Goal: Task Accomplishment & Management: Use online tool/utility

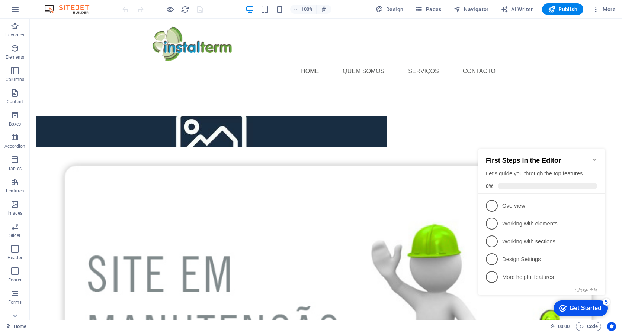
click at [496, 222] on span "2" at bounding box center [492, 224] width 12 height 12
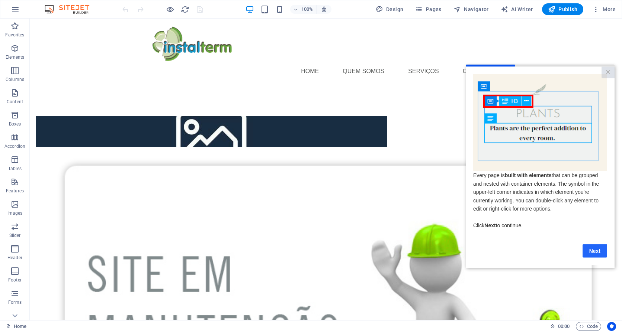
click at [592, 252] on link "Next" at bounding box center [594, 250] width 25 height 13
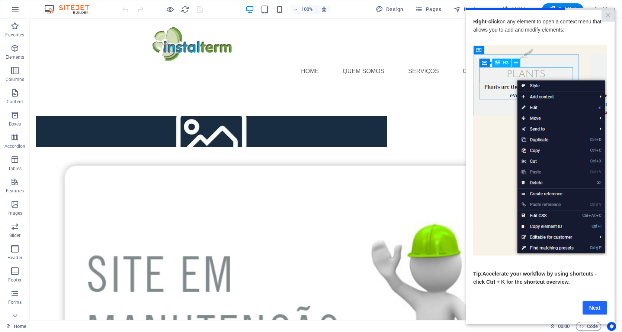
click at [594, 313] on link "Next" at bounding box center [594, 308] width 25 height 13
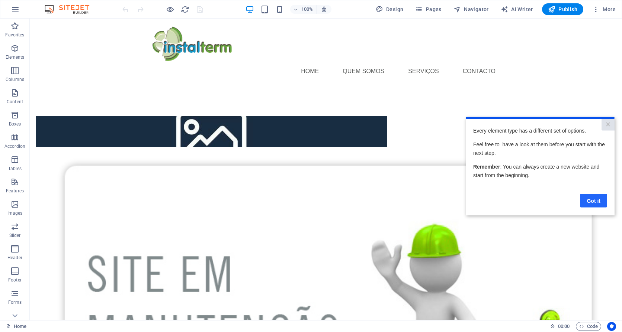
click at [597, 200] on link "Got it" at bounding box center [593, 200] width 27 height 13
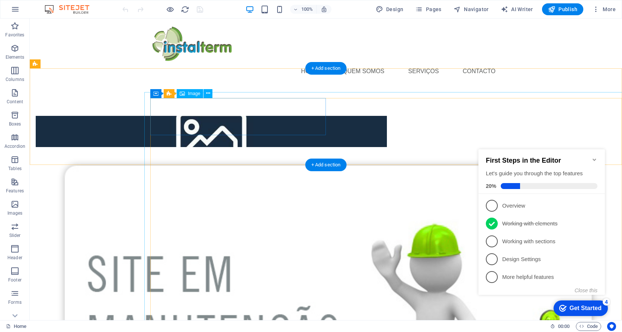
click at [175, 209] on figure at bounding box center [326, 329] width 592 height 365
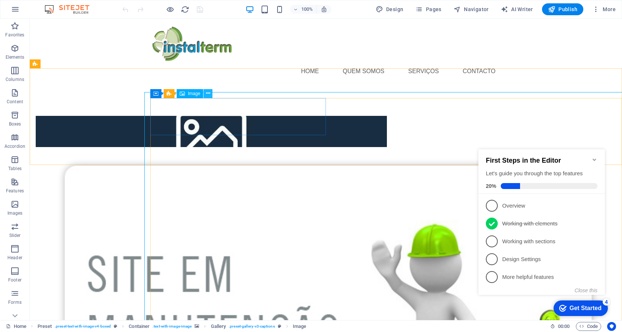
click at [206, 93] on icon at bounding box center [208, 94] width 4 height 8
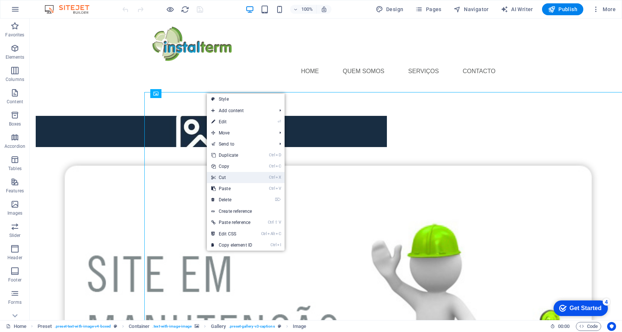
click at [228, 177] on link "Ctrl X Cut" at bounding box center [232, 177] width 50 height 11
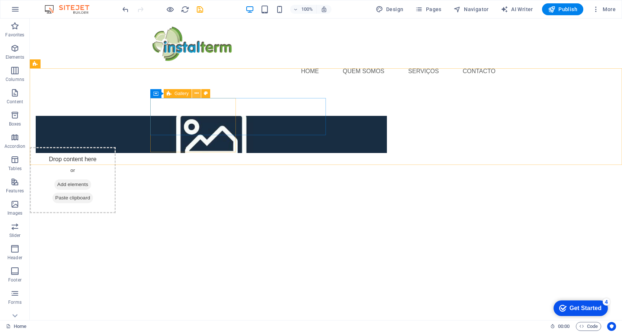
click at [198, 93] on icon at bounding box center [197, 94] width 4 height 8
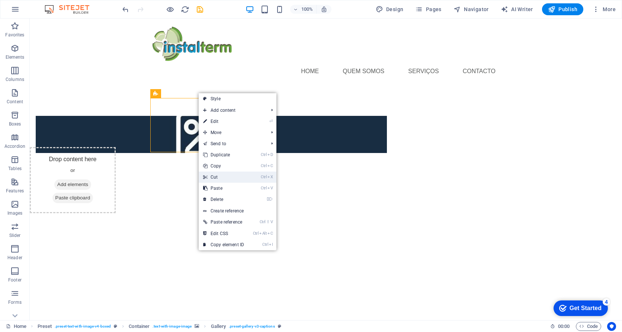
click at [219, 177] on link "Ctrl X Cut" at bounding box center [224, 177] width 50 height 11
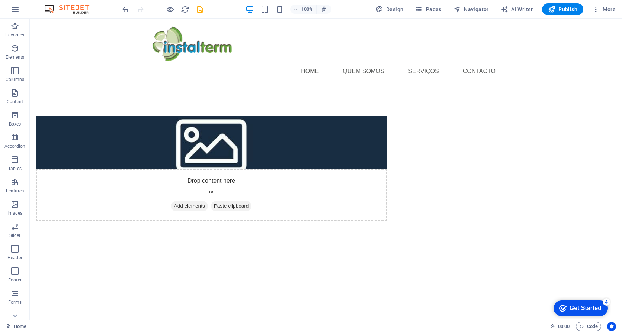
click at [303, 245] on html "Home Quem somos serviços Contacto Drop content here or Add elements Paste clipb…" at bounding box center [326, 140] width 592 height 242
click at [188, 91] on icon at bounding box center [189, 94] width 4 height 8
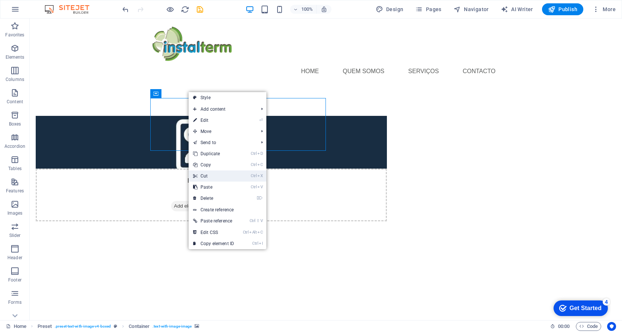
drag, startPoint x: 209, startPoint y: 174, endPoint x: 179, endPoint y: 155, distance: 35.3
click at [209, 174] on link "Ctrl X Cut" at bounding box center [214, 176] width 50 height 11
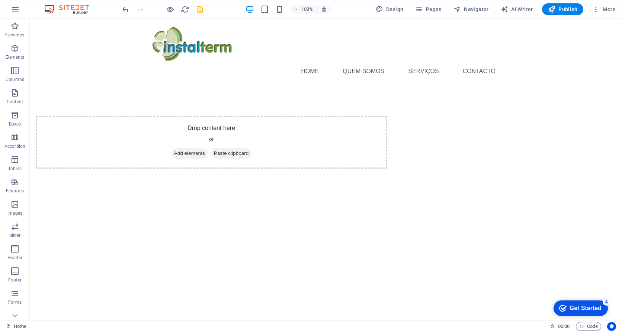
click at [332, 208] on html "Home Quem somos serviços Contacto Drop content here or Add elements Paste clipb…" at bounding box center [326, 113] width 592 height 189
click at [301, 208] on html "Home Quem somos serviços Contacto Drop content here or Add elements Paste clipb…" at bounding box center [326, 113] width 592 height 189
click at [559, 8] on span "Publish" at bounding box center [562, 9] width 29 height 7
click at [319, 68] on div "+ Add section" at bounding box center [325, 68] width 41 height 13
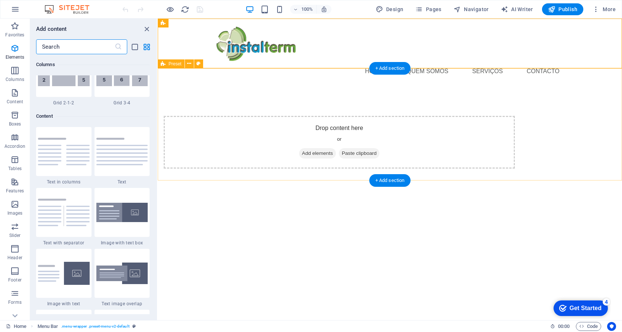
scroll to position [1301, 0]
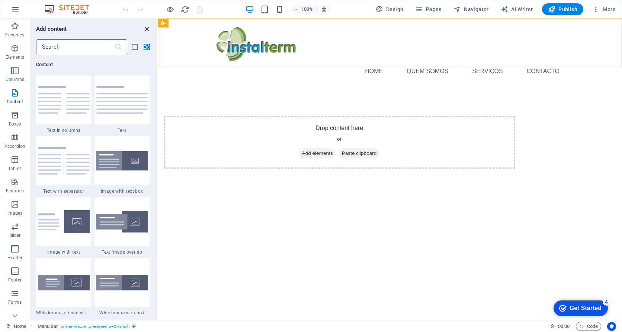
click at [145, 28] on icon "close panel" at bounding box center [146, 29] width 9 height 9
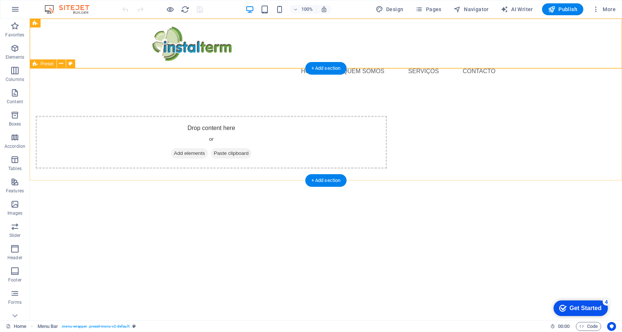
click at [208, 148] on span "Add elements" at bounding box center [189, 153] width 37 height 10
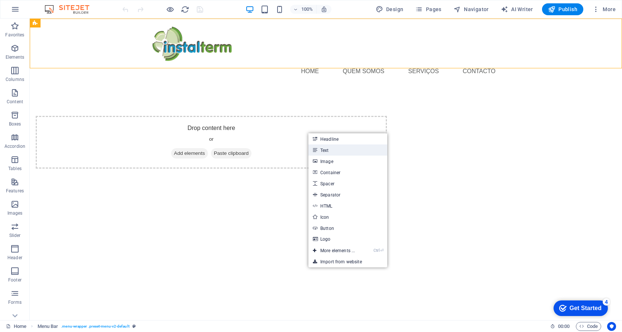
click at [323, 149] on link "Text" at bounding box center [347, 150] width 79 height 11
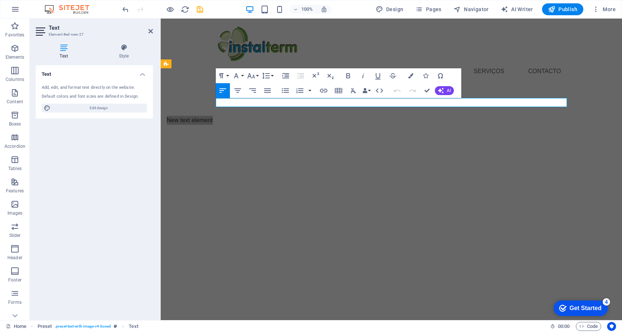
click at [78, 73] on h4 "Text" at bounding box center [94, 71] width 117 height 13
click at [140, 73] on h4 "Text" at bounding box center [94, 74] width 117 height 18
click at [105, 94] on div "Default colors and font sizes are defined in Design." at bounding box center [94, 97] width 105 height 6
click at [96, 92] on div "Add, edit, and format text directly on the website. Default colors and font siz…" at bounding box center [94, 99] width 117 height 40
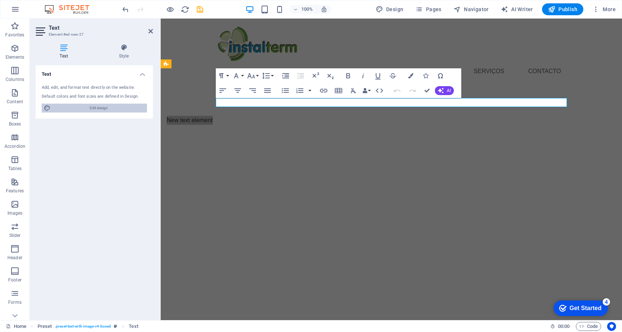
click at [97, 109] on span "Edit design" at bounding box center [99, 108] width 92 height 9
select select "px"
select select "400"
select select "px"
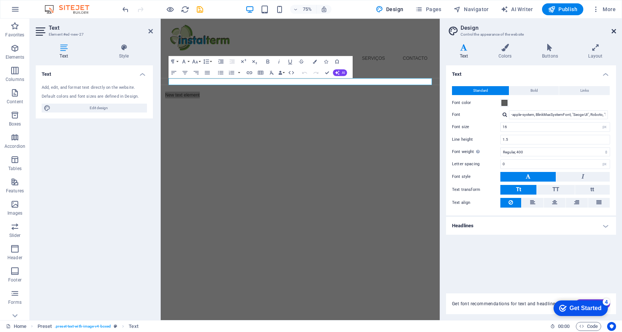
click at [611, 31] on icon at bounding box center [613, 31] width 4 height 6
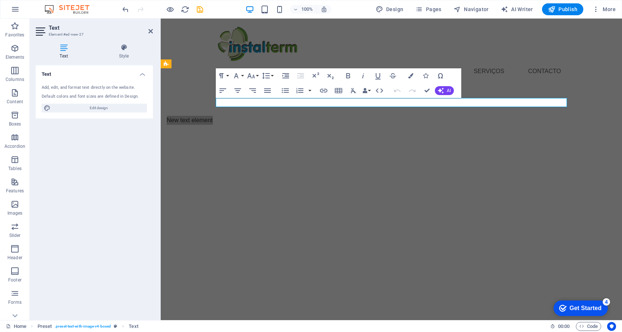
click at [77, 93] on div "Add, edit, and format text directly on the website. Default colors and font siz…" at bounding box center [94, 99] width 117 height 40
click at [270, 116] on p "New text element" at bounding box center [342, 120] width 351 height 9
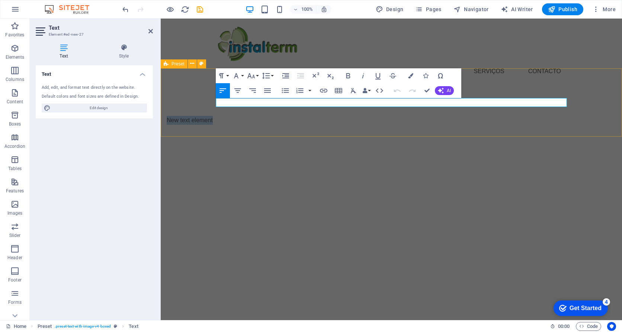
drag, startPoint x: 266, startPoint y: 102, endPoint x: 214, endPoint y: 97, distance: 52.6
click at [214, 97] on div "New text element" at bounding box center [391, 120] width 461 height 68
click at [150, 30] on icon at bounding box center [150, 31] width 4 height 6
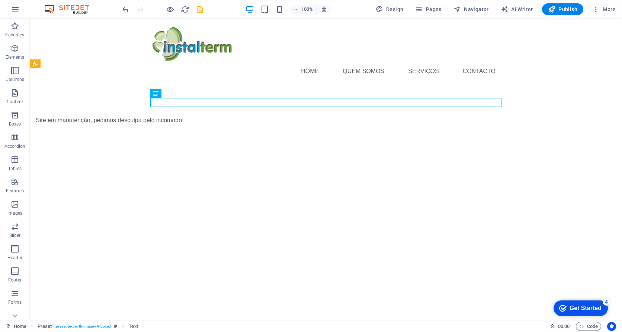
click at [265, 164] on html "Home Quem somos serviços Contacto Site em manutenção, pedimos desculpa pelo inc…" at bounding box center [326, 91] width 592 height 145
click at [181, 116] on div "Site em manutenção, pedimos desculpa pelo incomodo!" at bounding box center [211, 120] width 351 height 9
click at [156, 94] on icon at bounding box center [155, 93] width 5 height 9
click at [155, 93] on icon at bounding box center [155, 93] width 5 height 9
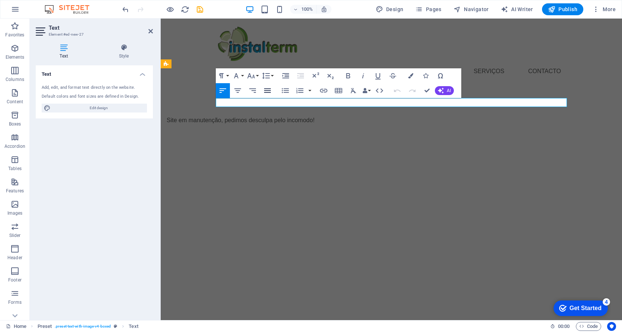
click at [268, 92] on icon "button" at bounding box center [267, 90] width 9 height 9
click at [236, 89] on icon "button" at bounding box center [237, 90] width 9 height 9
click at [347, 76] on icon "button" at bounding box center [348, 75] width 4 height 5
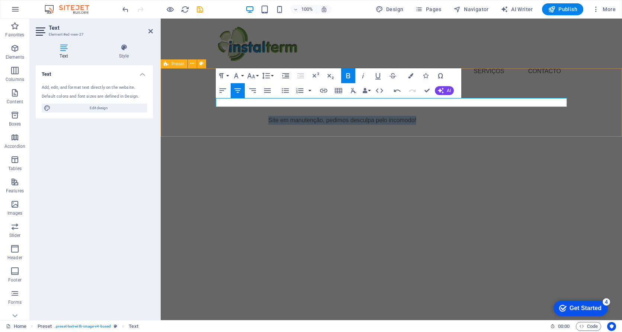
drag, startPoint x: 327, startPoint y: 105, endPoint x: 425, endPoint y: 100, distance: 99.0
click at [481, 114] on div "​ Site em manutenção, pedimos desculpa pelo incomodo!" at bounding box center [391, 120] width 461 height 68
click at [343, 76] on button "Bold" at bounding box center [348, 75] width 14 height 15
click at [347, 76] on icon "button" at bounding box center [348, 75] width 4 height 5
click at [241, 75] on button "Font Family" at bounding box center [238, 75] width 14 height 15
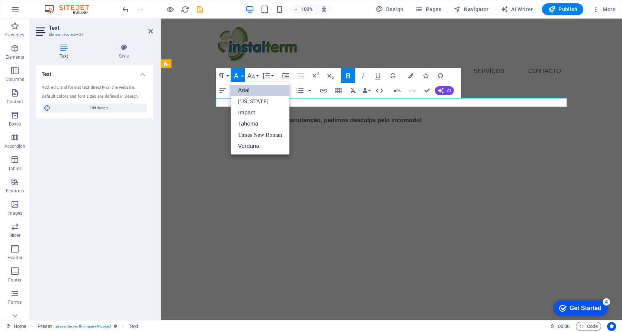
scroll to position [0, 0]
click at [256, 110] on link "Impact" at bounding box center [260, 112] width 59 height 11
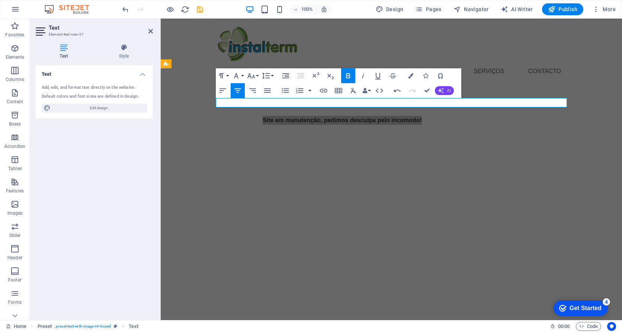
click at [443, 90] on icon "button" at bounding box center [441, 91] width 6 height 6
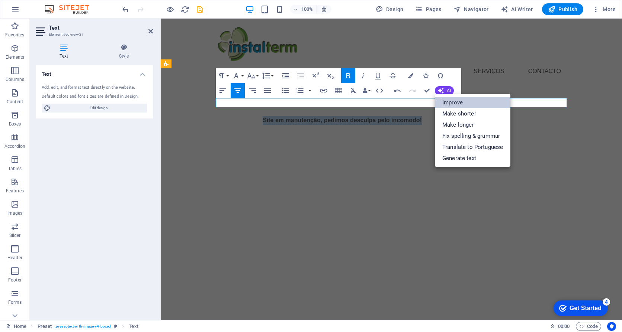
click at [450, 105] on link "Improve" at bounding box center [472, 102] width 75 height 11
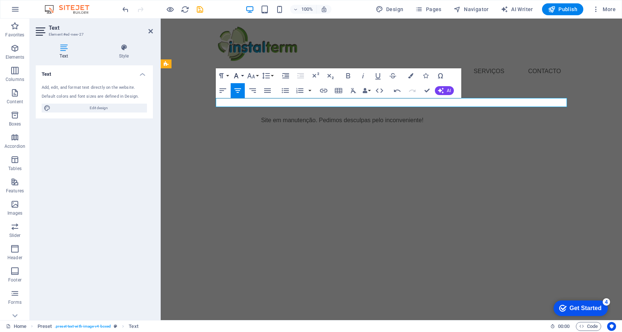
click at [237, 76] on icon "button" at bounding box center [236, 75] width 4 height 5
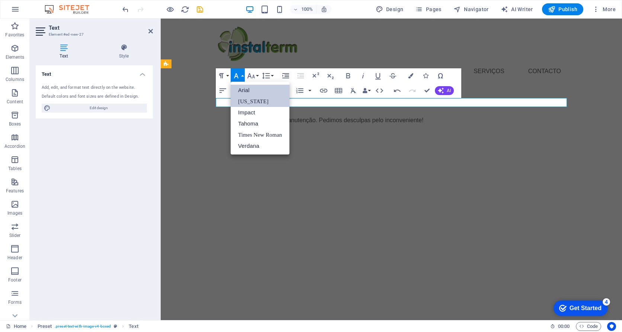
click at [263, 101] on link "[US_STATE]" at bounding box center [260, 101] width 59 height 11
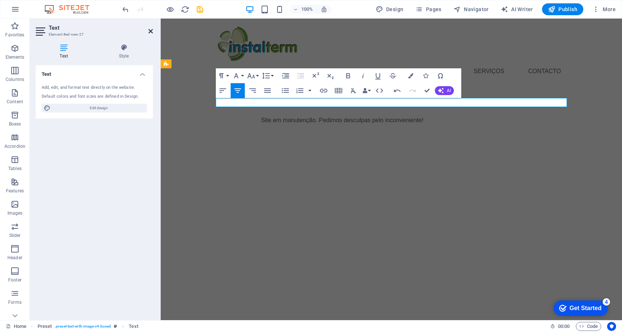
click at [151, 31] on icon at bounding box center [150, 31] width 4 height 6
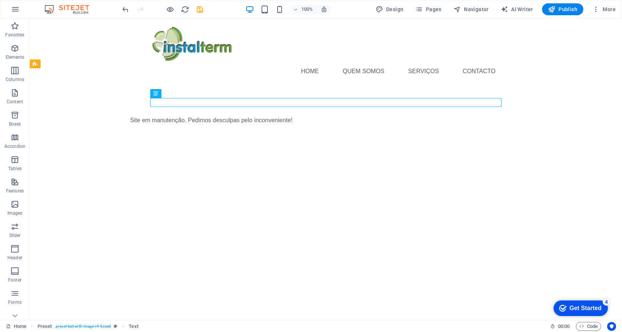
click at [275, 164] on html "Home Quem somos serviços Contacto Site em manutenção. Pedimos desculpas pelo in…" at bounding box center [326, 91] width 592 height 145
click at [561, 10] on span "Publish" at bounding box center [562, 9] width 29 height 7
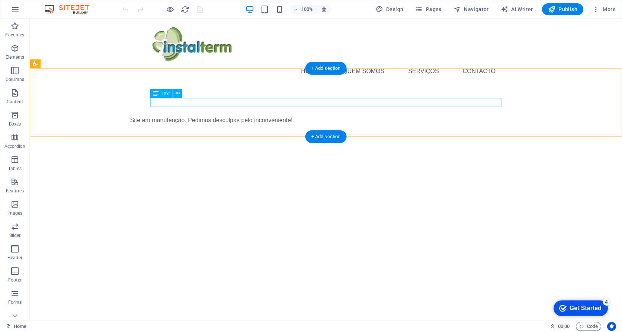
click at [372, 116] on div "Site em manutenção. Pedimos desculpas pelo inconveniente!" at bounding box center [211, 120] width 351 height 9
click at [242, 116] on div "Site em manutenção. Pedimos desculpas pelo inconveniente!" at bounding box center [211, 120] width 351 height 9
drag, startPoint x: 247, startPoint y: 103, endPoint x: 256, endPoint y: 104, distance: 9.0
click at [256, 116] on div "Site em manutenção. Pedimos desculpas pelo inconveniente!" at bounding box center [211, 120] width 351 height 9
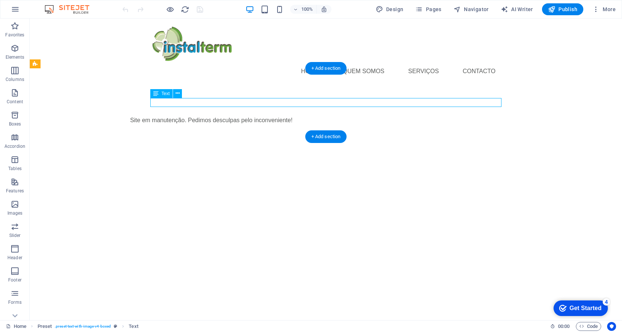
click at [256, 116] on div "Site em manutenção. Pedimos desculpas pelo inconveniente!" at bounding box center [211, 120] width 351 height 9
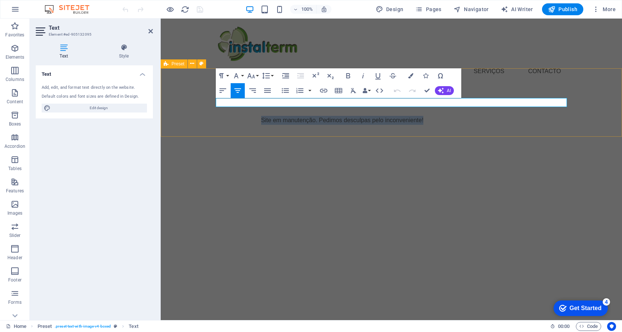
drag, startPoint x: 334, startPoint y: 107, endPoint x: 478, endPoint y: 112, distance: 144.0
click at [478, 112] on div "Site em manutenção. Pedimos desculpas pelo inconveniente!" at bounding box center [391, 120] width 461 height 68
click at [321, 116] on p ""Estamos a dar um jeitinho no site… já voltamos com mais estilo!"" at bounding box center [342, 120] width 351 height 9
click at [322, 116] on p ""Estamos a dar um jeitinho no site… já voltamos com mais estilo!"" at bounding box center [342, 120] width 351 height 9
click at [323, 116] on p ""Estamos a dar um jeitinho no site… já voltamos com mais estilo!"" at bounding box center [342, 120] width 351 height 9
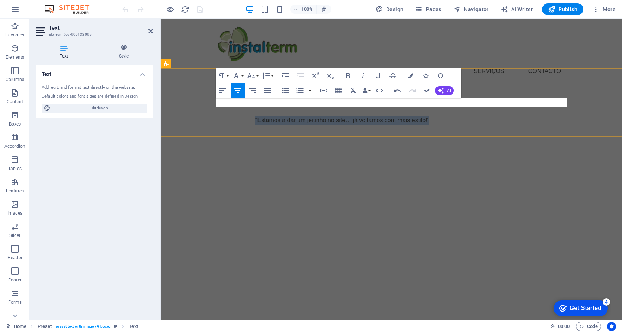
click at [323, 116] on p ""Estamos a dar um jeitinho no site… já voltamos com mais estilo!"" at bounding box center [342, 120] width 351 height 9
click at [347, 76] on icon "button" at bounding box center [348, 75] width 4 height 5
click at [251, 77] on icon "button" at bounding box center [251, 75] width 8 height 5
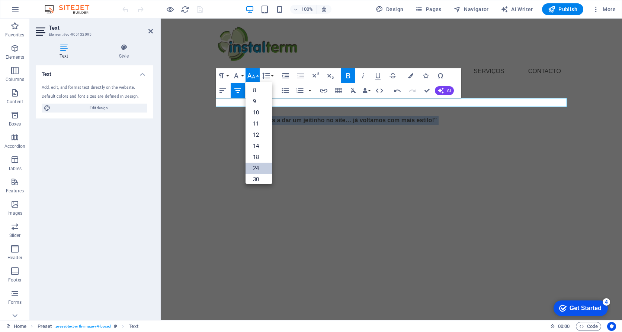
click at [257, 167] on link "24" at bounding box center [258, 168] width 27 height 11
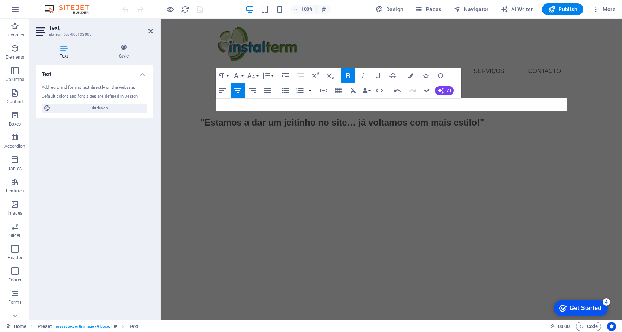
click at [465, 167] on html "Home Quem somos serviços Contacto "Estamos a dar um jeitinho no site… já voltam…" at bounding box center [391, 94] width 461 height 150
click at [152, 32] on icon at bounding box center [150, 31] width 4 height 6
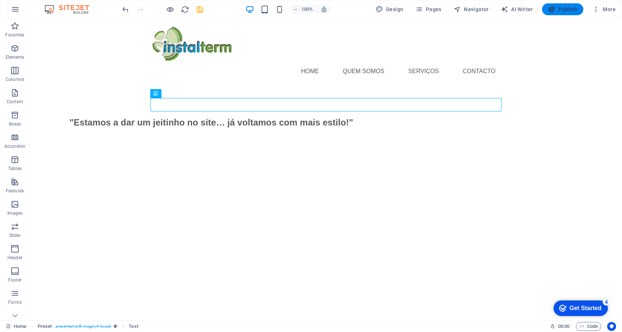
click at [562, 12] on span "Publish" at bounding box center [562, 9] width 29 height 7
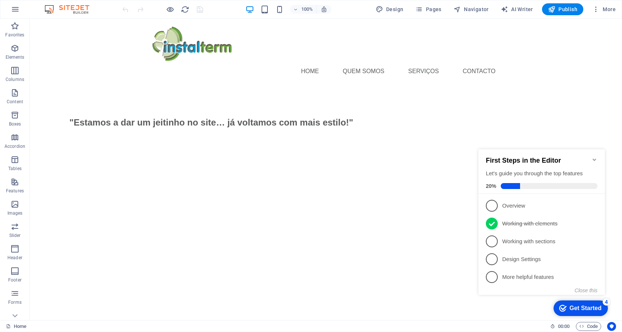
click at [594, 159] on icon "Minimize checklist" at bounding box center [593, 160] width 3 height 2
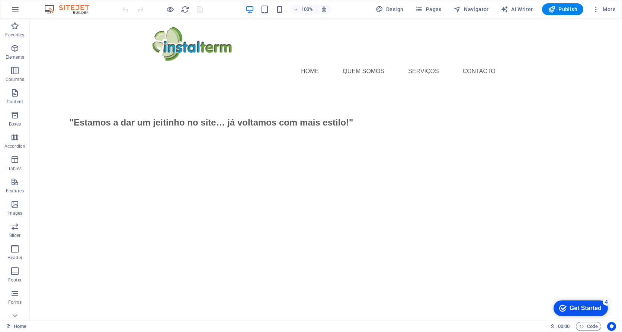
click at [314, 168] on html "Home Quem somos serviços Contacto "Estamos a dar um jeitinho no site… já voltam…" at bounding box center [326, 94] width 592 height 150
click at [582, 328] on icon "button" at bounding box center [581, 326] width 5 height 5
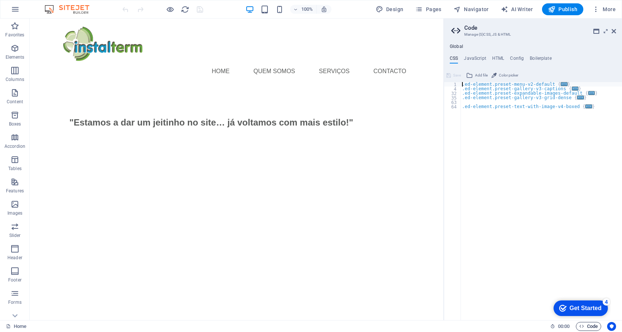
click at [582, 328] on icon "button" at bounding box center [581, 326] width 5 height 5
click at [612, 31] on icon at bounding box center [613, 31] width 4 height 6
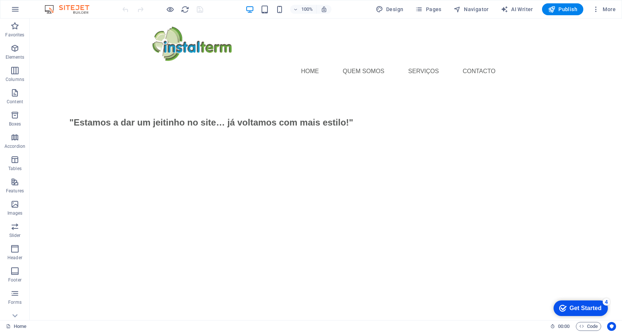
click at [302, 168] on html "Home Quem somos serviços Contacto "Estamos a dar um jeitinho no site… já voltam…" at bounding box center [326, 94] width 592 height 150
click at [297, 10] on icon "button" at bounding box center [295, 9] width 5 height 5
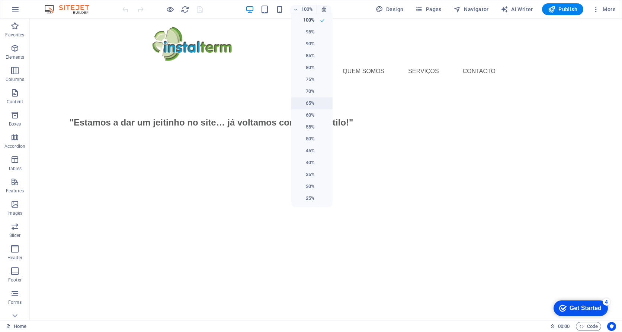
click at [308, 105] on h6 "65%" at bounding box center [305, 103] width 19 height 9
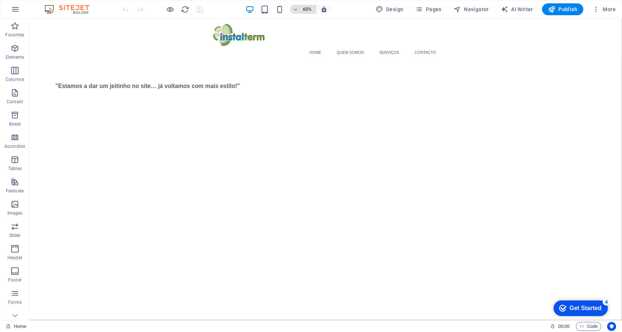
click at [306, 10] on h6 "65%" at bounding box center [307, 9] width 12 height 9
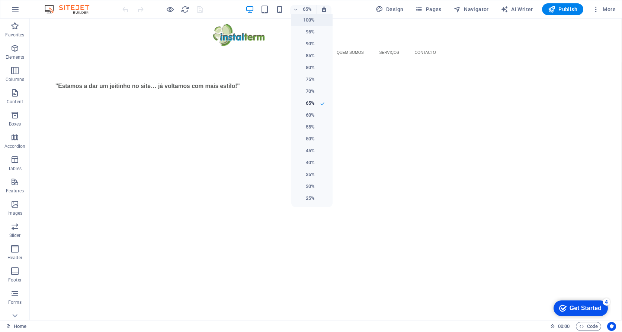
click at [306, 21] on h6 "100%" at bounding box center [305, 20] width 19 height 9
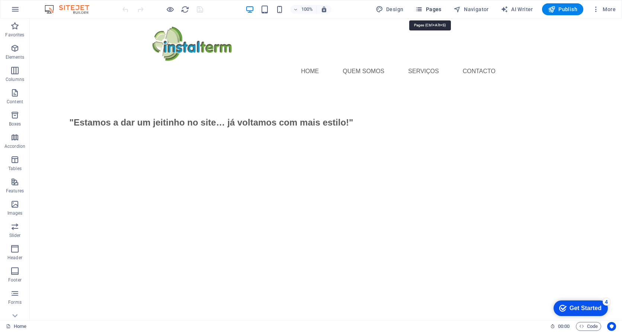
click at [422, 12] on icon "button" at bounding box center [418, 9] width 7 height 7
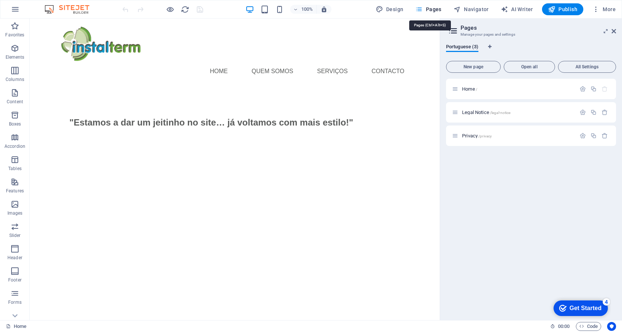
click at [422, 9] on icon "button" at bounding box center [418, 9] width 7 height 7
click at [614, 33] on icon at bounding box center [613, 31] width 4 height 6
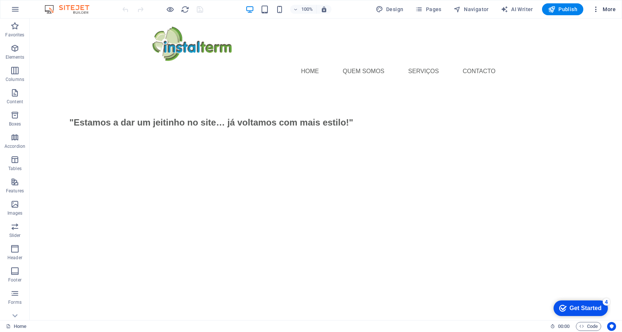
click at [611, 8] on span "More" at bounding box center [603, 9] width 23 height 7
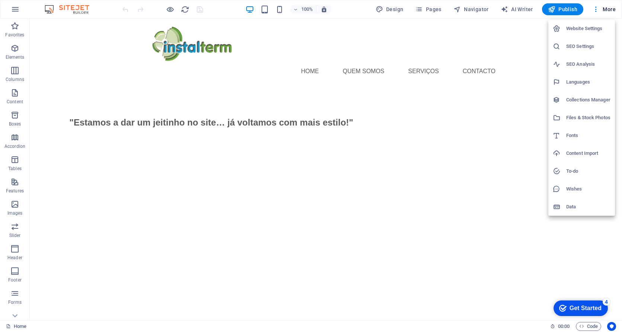
click at [584, 30] on h6 "Website Settings" at bounding box center [588, 28] width 44 height 9
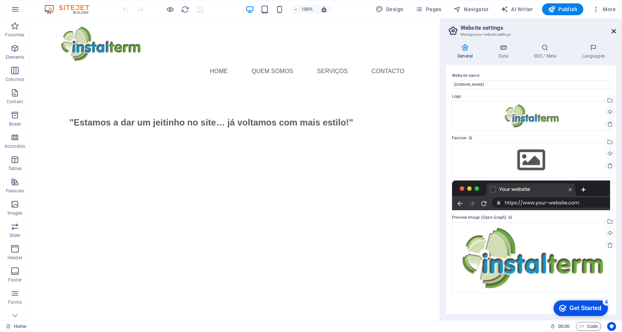
click at [612, 33] on icon at bounding box center [613, 31] width 4 height 6
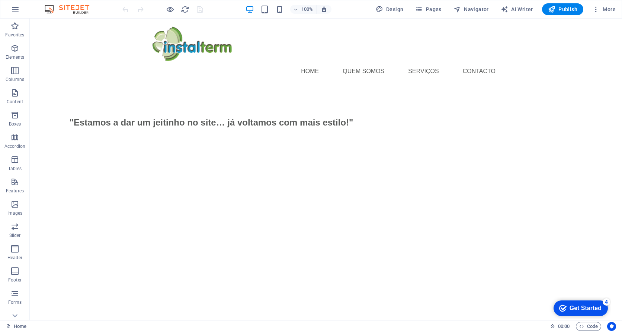
click at [274, 168] on html "Home Quem somos serviços Contacto "Estamos a dar um jeitinho no site… já voltam…" at bounding box center [326, 94] width 592 height 150
click at [17, 248] on icon "button" at bounding box center [14, 249] width 9 height 9
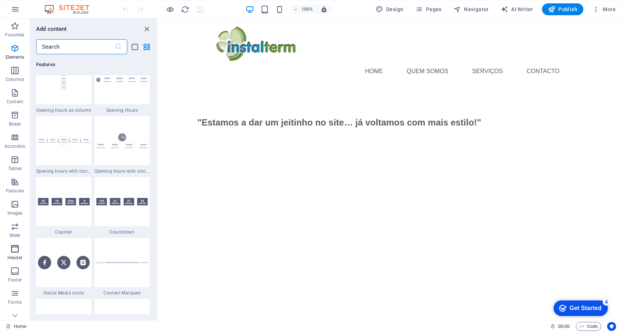
scroll to position [4479, 0]
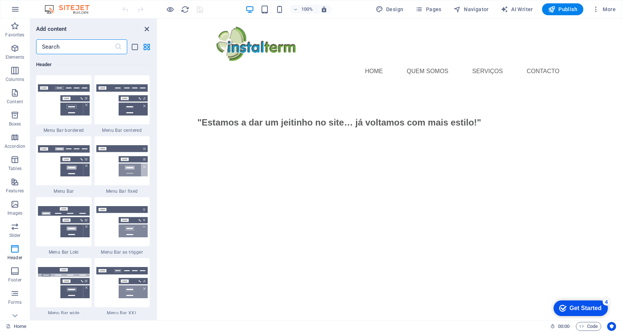
click at [147, 28] on icon "close panel" at bounding box center [146, 29] width 9 height 9
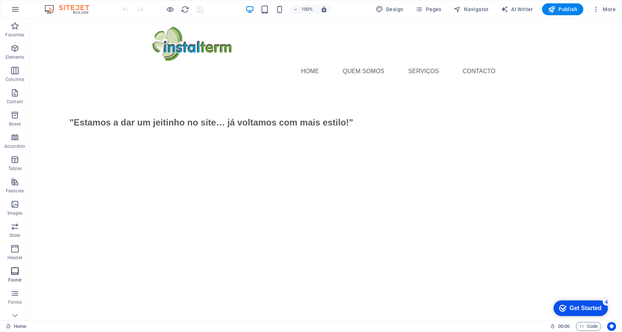
click at [13, 270] on icon "button" at bounding box center [14, 271] width 9 height 9
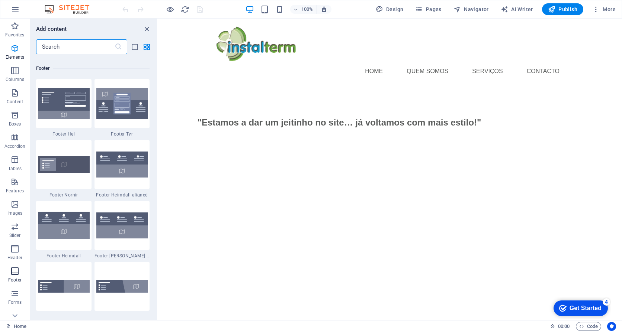
scroll to position [4924, 0]
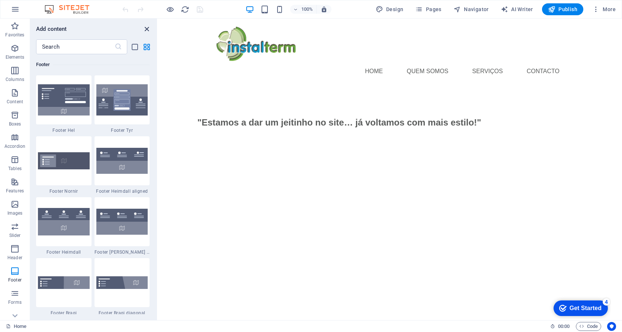
drag, startPoint x: 145, startPoint y: 30, endPoint x: 106, endPoint y: 21, distance: 39.9
click at [145, 30] on icon "close panel" at bounding box center [146, 29] width 9 height 9
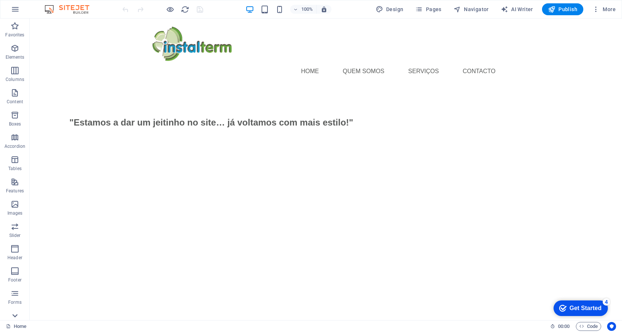
click at [15, 315] on icon at bounding box center [15, 316] width 10 height 10
click at [17, 175] on icon "button" at bounding box center [14, 171] width 9 height 9
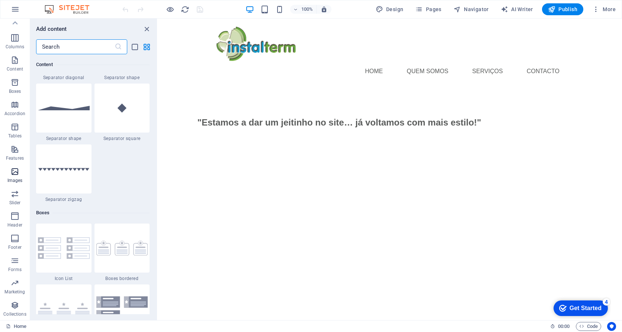
scroll to position [3771, 0]
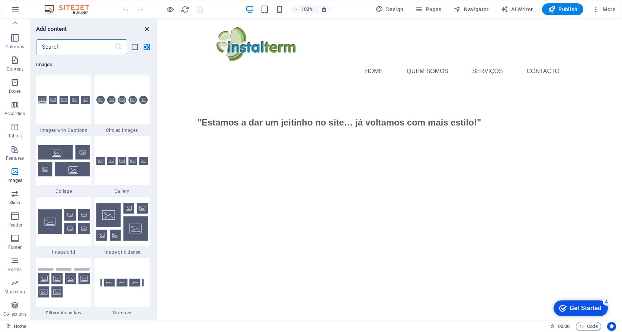
click at [147, 29] on icon "close panel" at bounding box center [146, 29] width 9 height 9
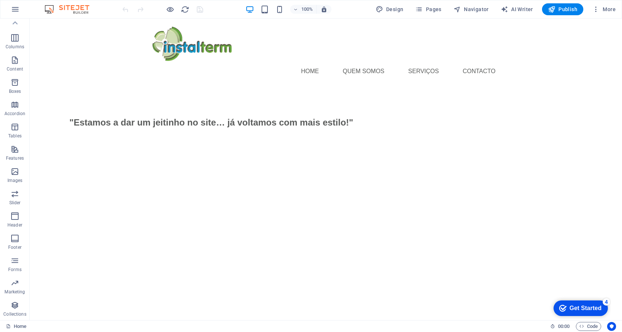
click at [238, 168] on html "Home Quem somos serviços Contacto "Estamos a dar um jeitinho no site… já voltam…" at bounding box center [326, 94] width 592 height 150
click at [287, 168] on html "Home Quem somos serviços Contacto "Estamos a dar um jeitinho no site… já voltam…" at bounding box center [326, 94] width 592 height 150
click at [291, 168] on html "Home Quem somos serviços Contacto "Estamos a dar um jeitinho no site… já voltam…" at bounding box center [326, 94] width 592 height 150
drag, startPoint x: 291, startPoint y: 222, endPoint x: 286, endPoint y: 241, distance: 19.8
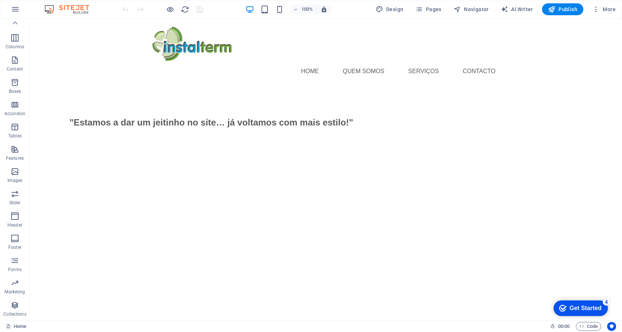
click at [286, 168] on html "Home Quem somos serviços Contacto "Estamos a dar um jeitinho no site… já voltam…" at bounding box center [326, 94] width 592 height 150
click at [61, 139] on icon at bounding box center [61, 137] width 4 height 8
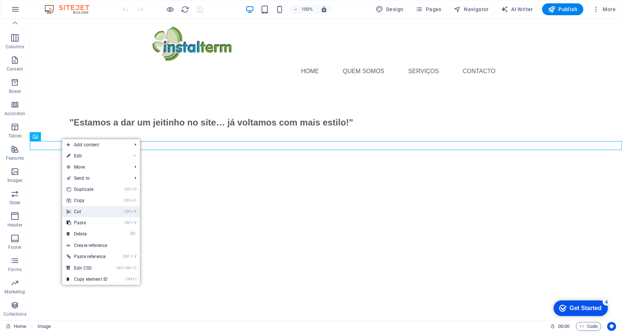
click at [75, 212] on link "Ctrl X Cut" at bounding box center [87, 211] width 50 height 11
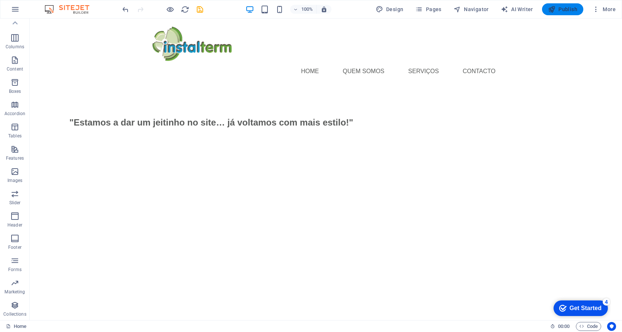
click at [565, 7] on span "Publish" at bounding box center [562, 9] width 29 height 7
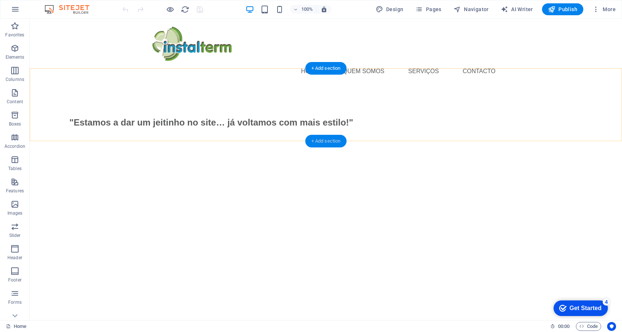
click at [318, 141] on div "+ Add section" at bounding box center [325, 141] width 41 height 13
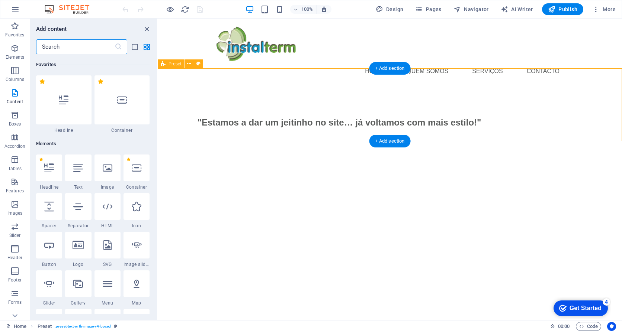
scroll to position [1301, 0]
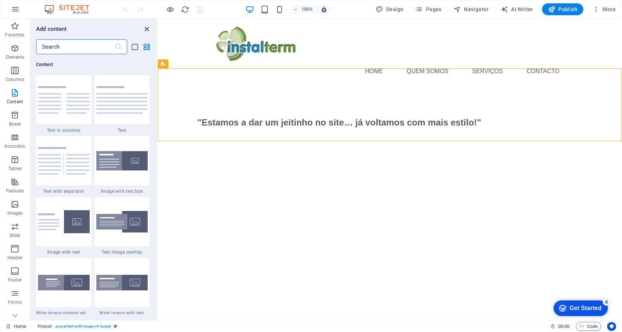
click at [146, 28] on icon "close panel" at bounding box center [146, 29] width 9 height 9
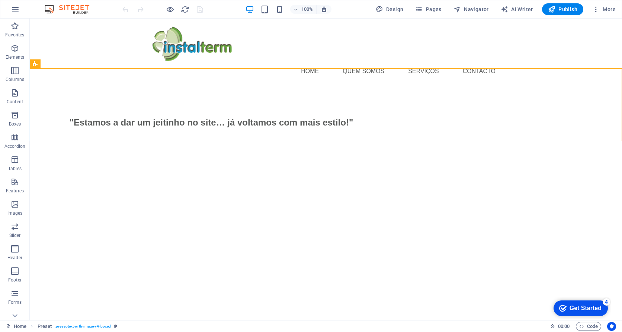
click at [318, 157] on html "Home Quem somos serviços Contacto "Estamos a dar um jeitinho no site… já voltam…" at bounding box center [326, 89] width 592 height 141
drag, startPoint x: 336, startPoint y: 153, endPoint x: 328, endPoint y: 130, distance: 23.9
click at [328, 130] on div ""Estamos a dar um jeitinho no site… já voltamos com mais estilo!"" at bounding box center [326, 122] width 592 height 73
click at [15, 204] on icon "button" at bounding box center [14, 204] width 9 height 9
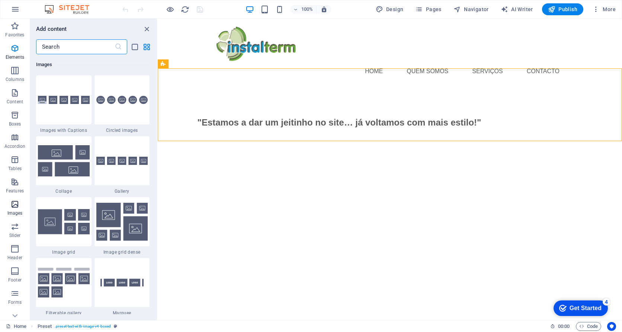
scroll to position [3771, 0]
click at [354, 159] on html "Home Quem somos serviços Contacto "Estamos a dar um jeitinho no site… já voltam…" at bounding box center [390, 89] width 464 height 141
click at [380, 141] on div "+ Add section" at bounding box center [389, 141] width 41 height 13
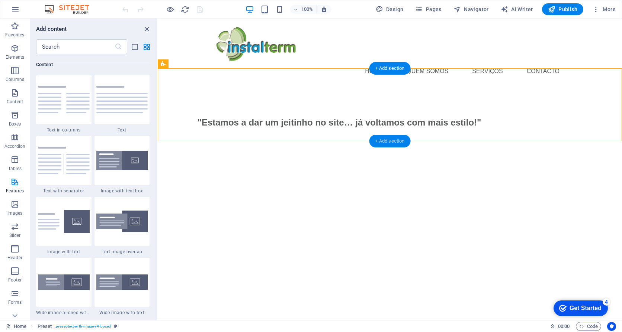
scroll to position [1301, 0]
click at [391, 141] on div "+ Add section" at bounding box center [389, 141] width 41 height 13
click at [15, 207] on icon "button" at bounding box center [14, 204] width 9 height 9
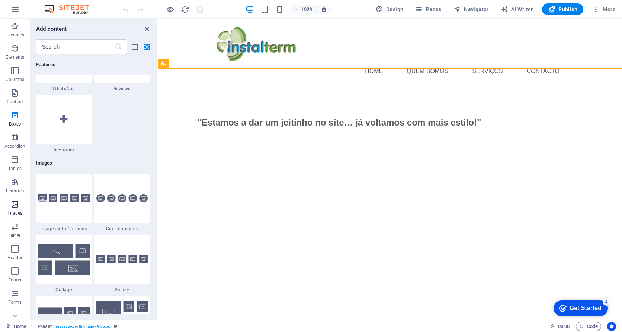
scroll to position [3771, 0]
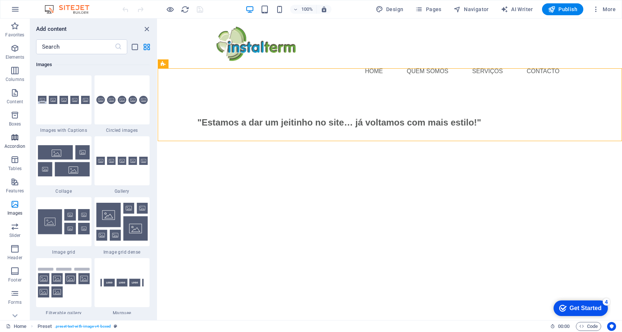
click at [15, 139] on icon "button" at bounding box center [14, 137] width 9 height 9
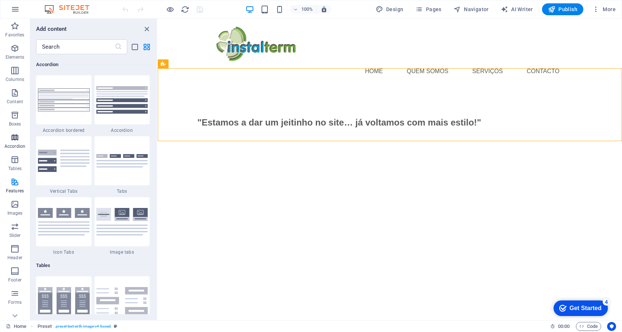
scroll to position [2375, 0]
click at [14, 115] on icon "button" at bounding box center [14, 115] width 9 height 9
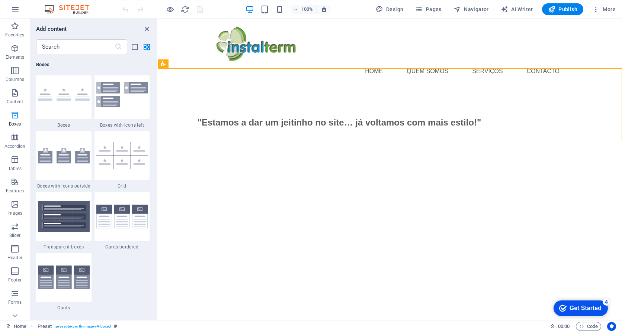
scroll to position [2051, 0]
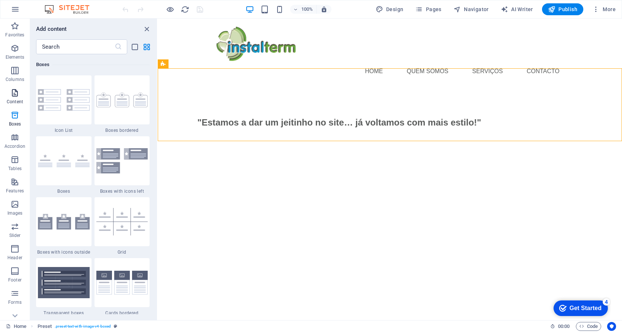
click at [17, 97] on icon "button" at bounding box center [14, 93] width 9 height 9
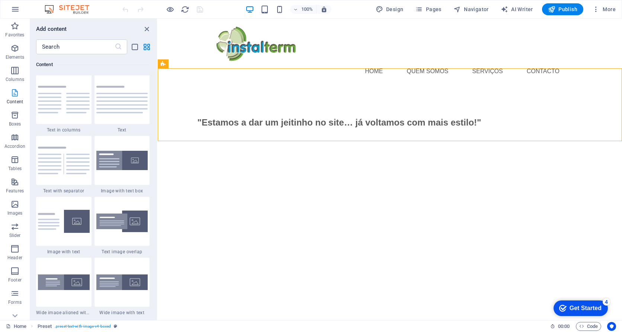
scroll to position [1301, 0]
click at [121, 163] on img at bounding box center [122, 161] width 52 height 20
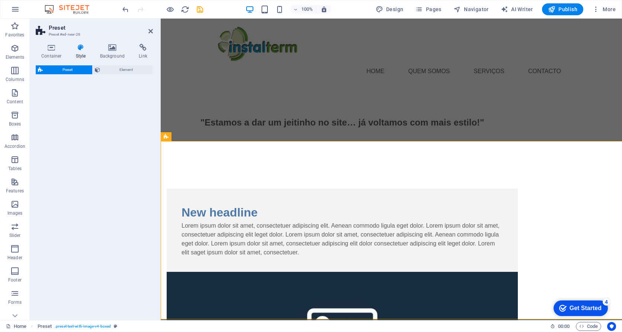
select select "rem"
select select "px"
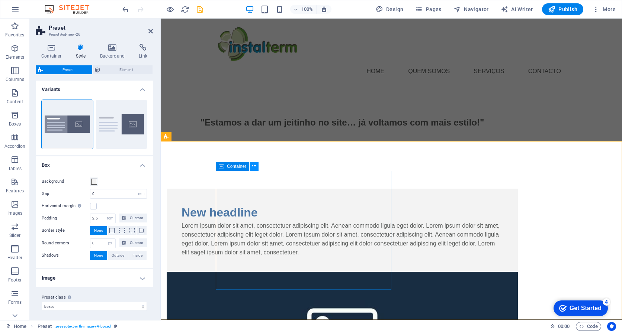
click at [253, 167] on icon at bounding box center [254, 167] width 4 height 8
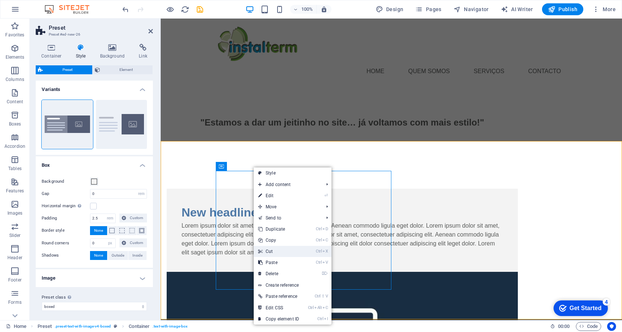
click at [278, 250] on link "Ctrl X Cut" at bounding box center [279, 251] width 50 height 11
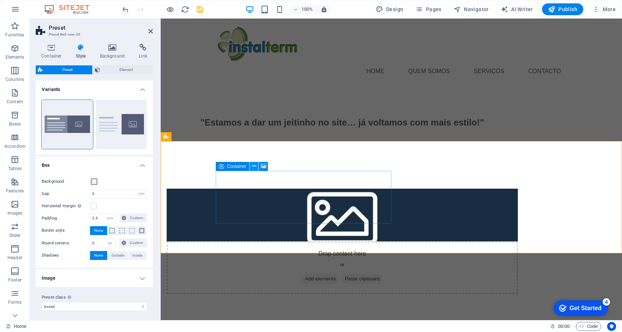
click at [254, 166] on icon at bounding box center [254, 167] width 4 height 8
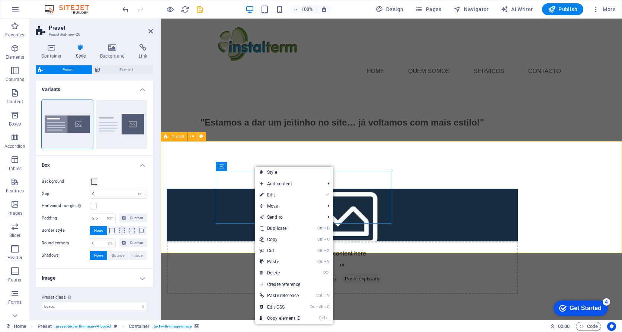
click at [188, 164] on div "Drop content here or Add elements Paste clipboard" at bounding box center [391, 241] width 461 height 165
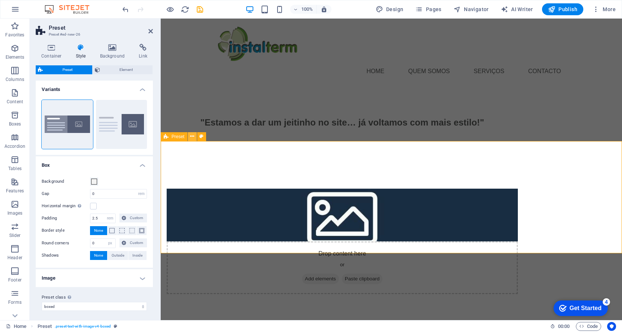
click at [192, 137] on icon at bounding box center [192, 137] width 4 height 8
click at [443, 187] on div "Drop content here or Add elements Paste clipboard" at bounding box center [391, 241] width 461 height 165
click at [359, 242] on div "Drop content here or Add elements Paste clipboard" at bounding box center [342, 268] width 351 height 53
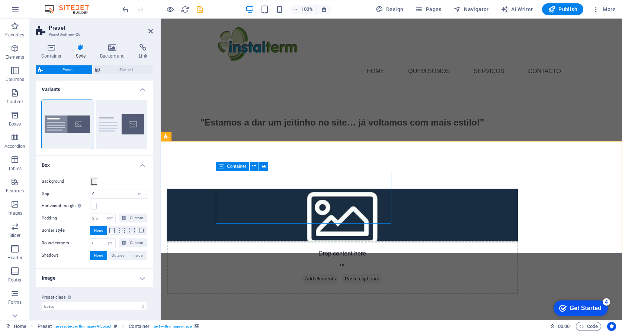
drag, startPoint x: 391, startPoint y: 220, endPoint x: 382, endPoint y: 204, distance: 18.3
click at [392, 219] on div "Drop content here or Add elements Paste clipboard" at bounding box center [391, 241] width 461 height 165
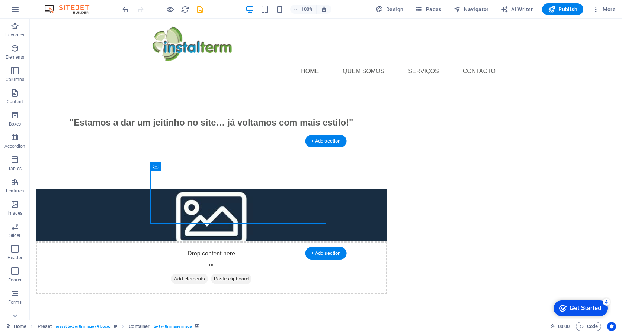
drag, startPoint x: 251, startPoint y: 204, endPoint x: 388, endPoint y: 203, distance: 136.9
click at [390, 204] on div "Drop content here or Add elements Paste clipboard" at bounding box center [326, 241] width 592 height 165
drag, startPoint x: 313, startPoint y: 189, endPoint x: 326, endPoint y: 187, distance: 13.2
click at [331, 189] on div "Drop content here or Add elements Paste clipboard" at bounding box center [326, 241] width 592 height 165
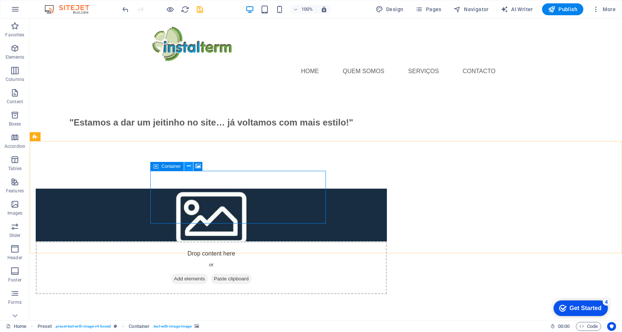
click at [190, 166] on icon at bounding box center [189, 167] width 4 height 8
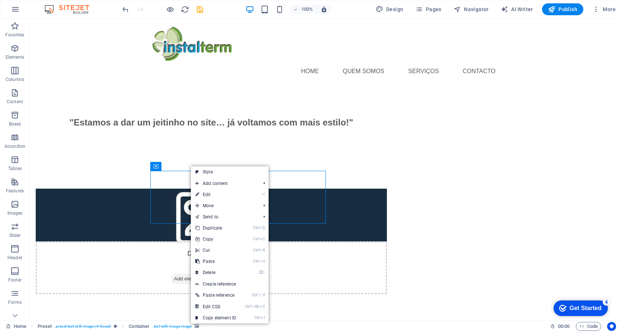
click at [152, 285] on html "Home Quem somos serviços Contacto "Estamos a dar um jeitinho no site… já voltam…" at bounding box center [326, 172] width 592 height 306
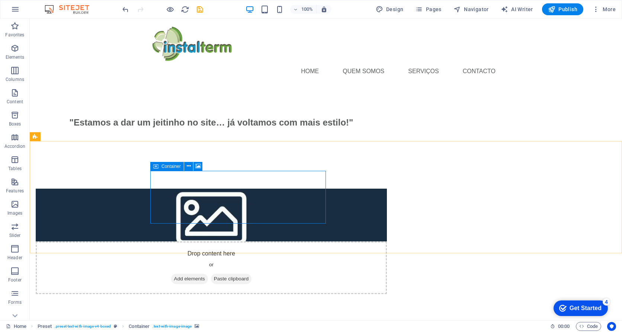
click at [157, 167] on icon at bounding box center [155, 166] width 5 height 9
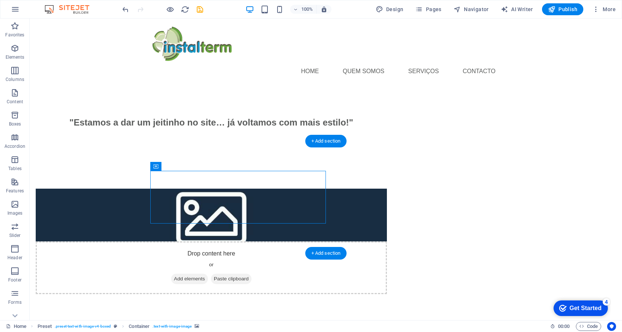
drag, startPoint x: 187, startPoint y: 186, endPoint x: 284, endPoint y: 160, distance: 100.3
click at [208, 274] on span "Add elements" at bounding box center [189, 279] width 37 height 10
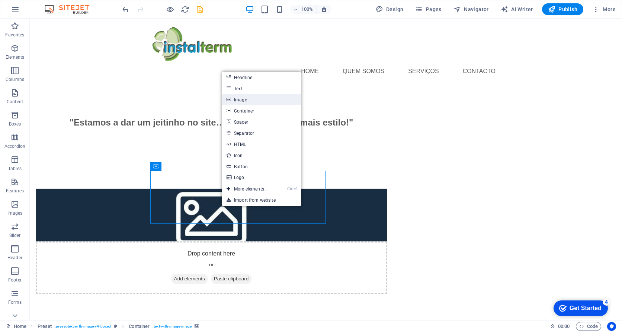
click at [246, 99] on link "Image" at bounding box center [261, 99] width 79 height 11
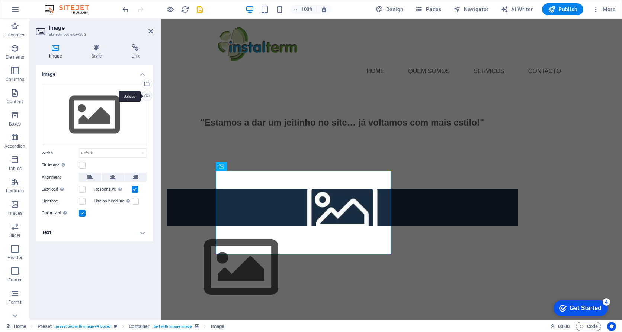
click at [145, 96] on div "Upload" at bounding box center [146, 96] width 11 height 11
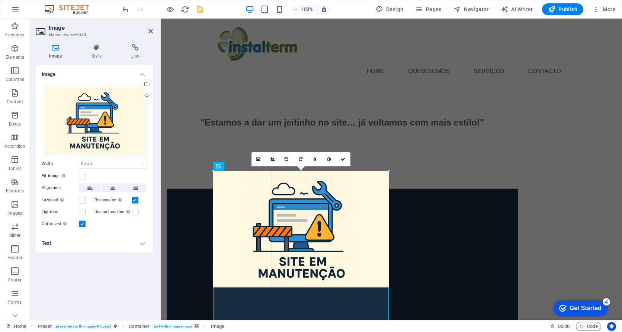
drag, startPoint x: 392, startPoint y: 230, endPoint x: 398, endPoint y: 226, distance: 6.9
type input "472"
select select "px"
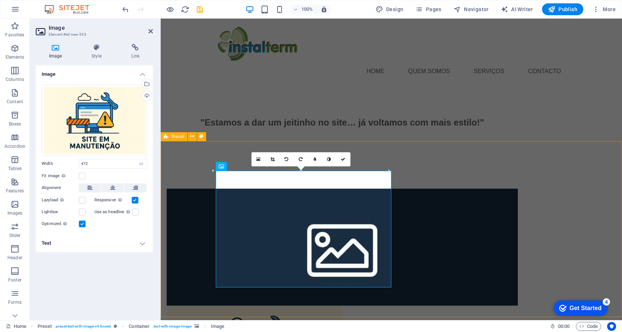
click at [426, 219] on div at bounding box center [391, 306] width 461 height 294
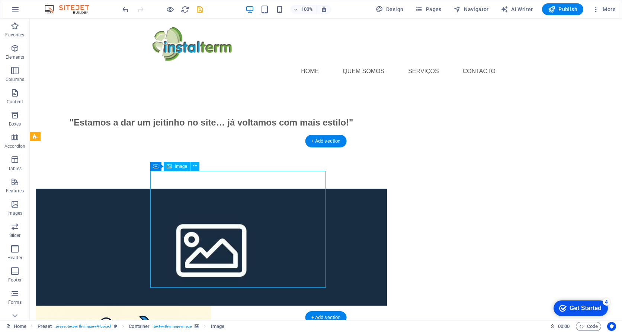
drag, startPoint x: 267, startPoint y: 205, endPoint x: 226, endPoint y: 200, distance: 41.1
click at [121, 207] on div at bounding box center [326, 306] width 592 height 294
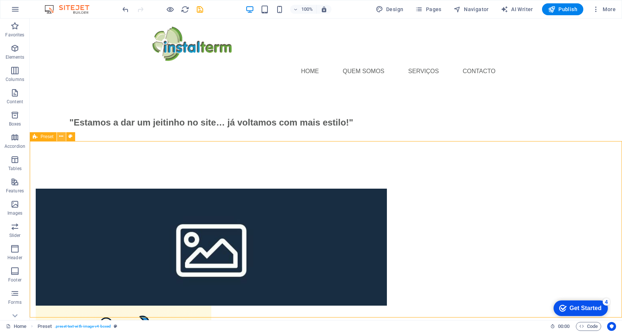
click at [62, 136] on icon at bounding box center [61, 137] width 4 height 8
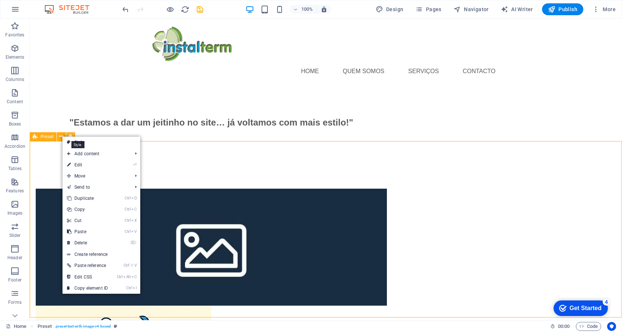
click at [72, 133] on icon at bounding box center [70, 137] width 4 height 8
select select "rem"
select select "px"
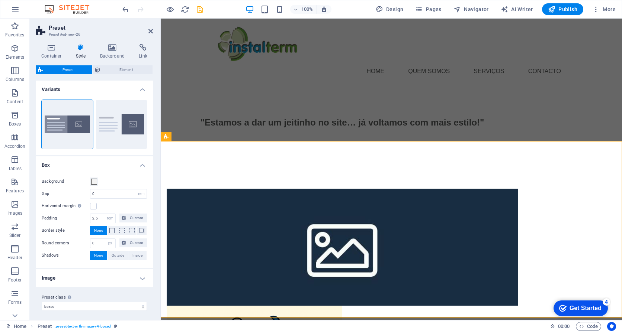
scroll to position [3, 0]
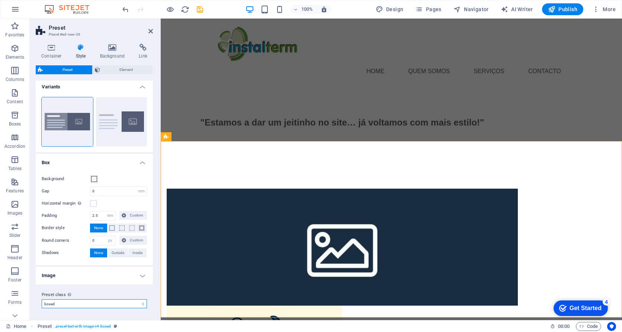
click at [62, 304] on select "boxed Add preset class" at bounding box center [94, 304] width 105 height 9
click at [42, 300] on select "boxed Add preset class" at bounding box center [94, 304] width 105 height 9
select select "preset-text-with-image-v4-boxed"
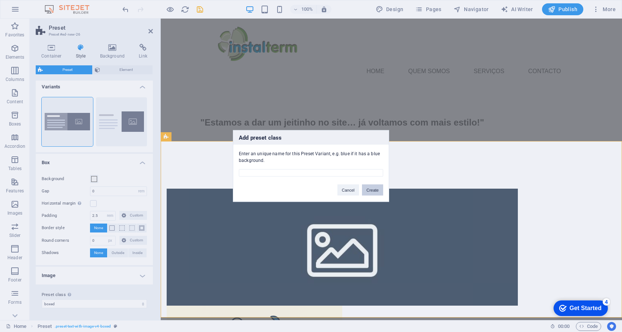
drag, startPoint x: 370, startPoint y: 190, endPoint x: 378, endPoint y: 219, distance: 29.9
click at [378, 219] on div "Add preset class Enter an unique name for this Preset Variant, e.g. blue if it …" at bounding box center [311, 166] width 622 height 332
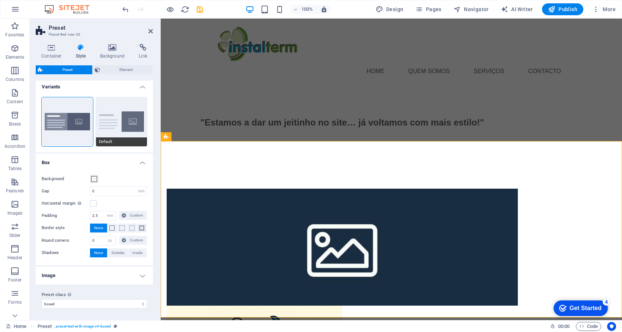
click at [118, 115] on button "Default" at bounding box center [121, 121] width 51 height 49
type input "2"
type input "0"
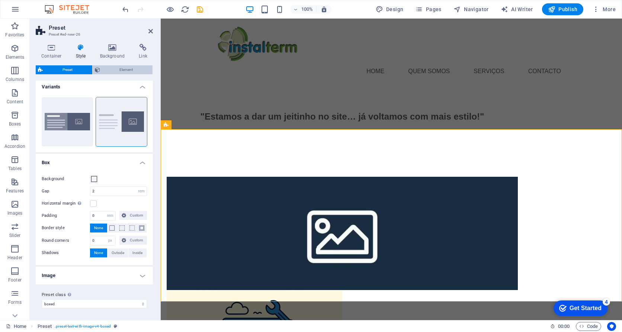
click at [128, 68] on span "Element" at bounding box center [126, 69] width 48 height 9
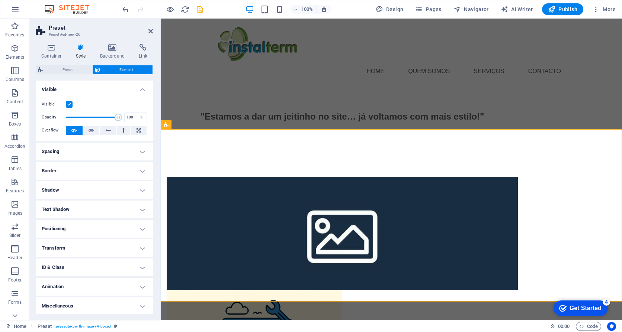
click at [62, 151] on h4 "Spacing" at bounding box center [94, 152] width 117 height 18
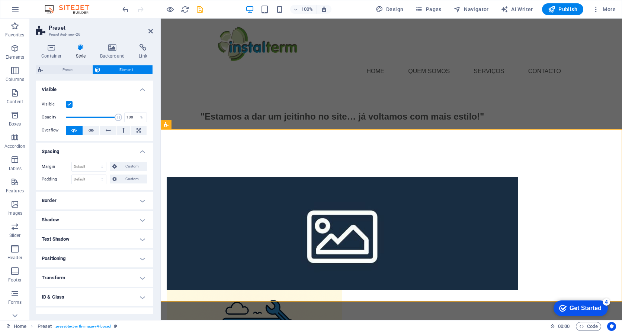
click at [62, 151] on h4 "Spacing" at bounding box center [94, 149] width 117 height 13
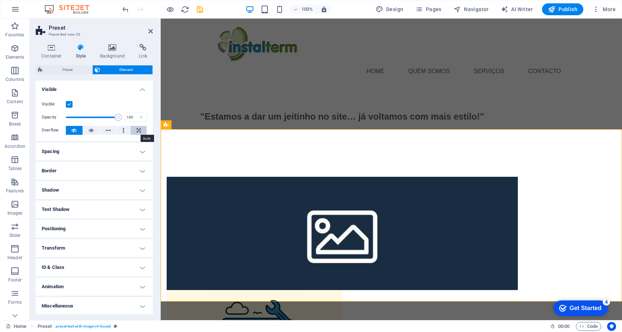
click at [138, 132] on icon at bounding box center [138, 130] width 4 height 9
drag, startPoint x: 153, startPoint y: 116, endPoint x: 152, endPoint y: 140, distance: 23.4
click at [152, 140] on div "Container Style Background Link Size Height Default px rem % vh vw Min. height …" at bounding box center [94, 179] width 129 height 283
click at [60, 305] on h4 "Miscellaneous" at bounding box center [94, 307] width 117 height 18
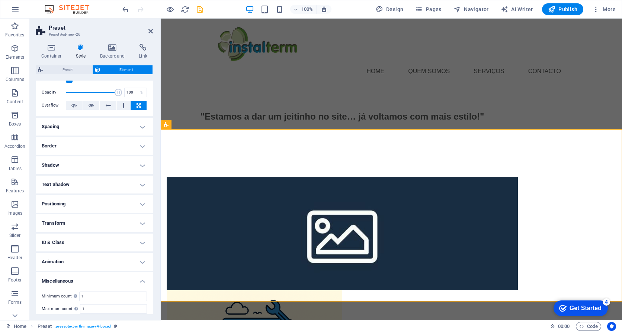
scroll to position [47, 0]
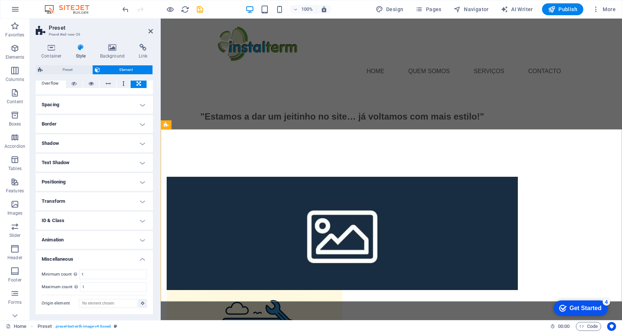
click at [51, 201] on h4 "Transform" at bounding box center [94, 202] width 117 height 18
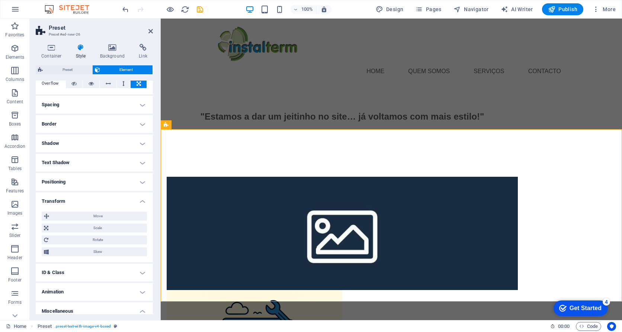
click at [54, 182] on h4 "Positioning" at bounding box center [94, 182] width 117 height 18
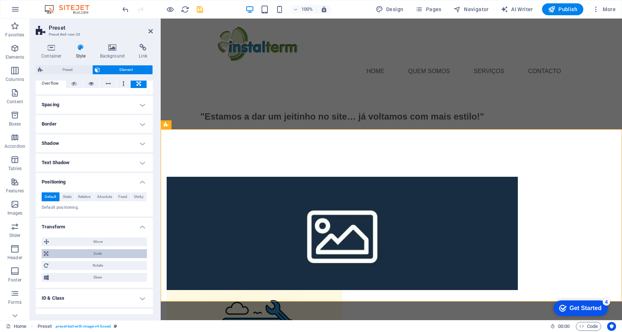
click at [96, 252] on span "Scale" at bounding box center [98, 254] width 94 height 9
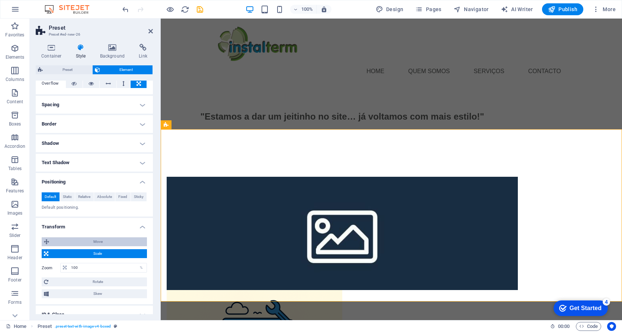
click at [102, 243] on span "Move" at bounding box center [97, 242] width 93 height 9
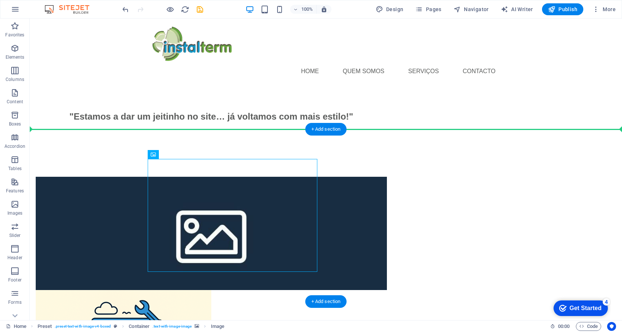
drag, startPoint x: 150, startPoint y: 209, endPoint x: 318, endPoint y: 196, distance: 169.3
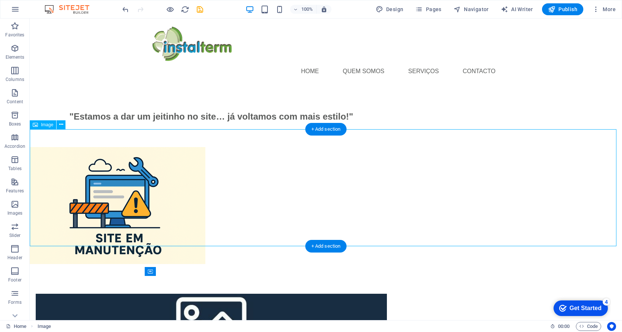
click at [136, 205] on figure at bounding box center [326, 205] width 592 height 117
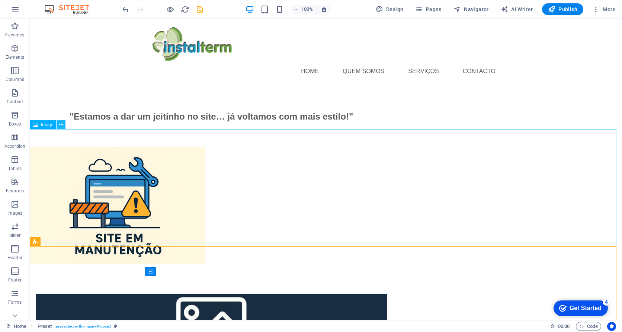
click at [62, 126] on icon at bounding box center [61, 125] width 4 height 8
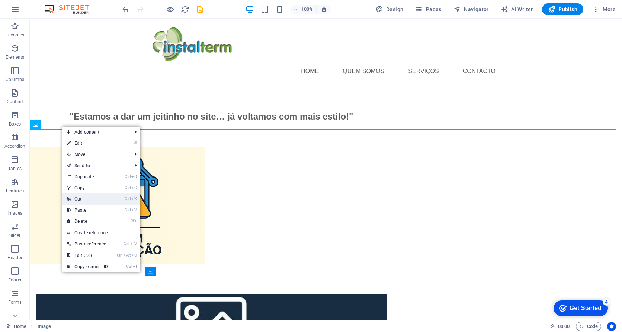
drag, startPoint x: 68, startPoint y: 180, endPoint x: 97, endPoint y: 198, distance: 34.5
click at [97, 198] on link "Ctrl X Cut" at bounding box center [87, 199] width 50 height 11
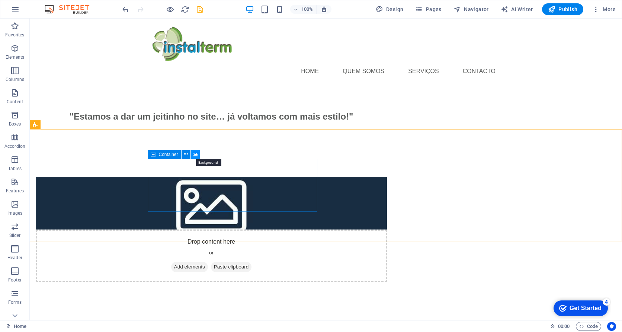
drag, startPoint x: 195, startPoint y: 155, endPoint x: 35, endPoint y: 136, distance: 161.4
click at [195, 155] on icon at bounding box center [196, 155] width 6 height 8
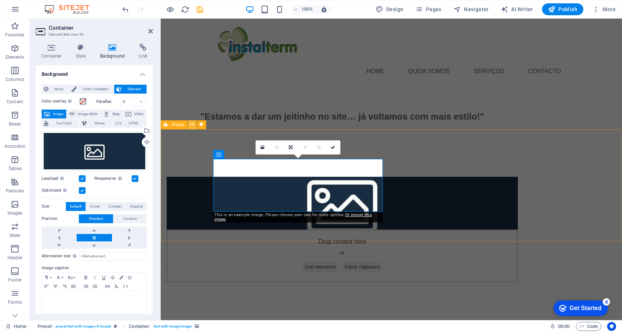
click at [192, 125] on icon at bounding box center [192, 125] width 4 height 8
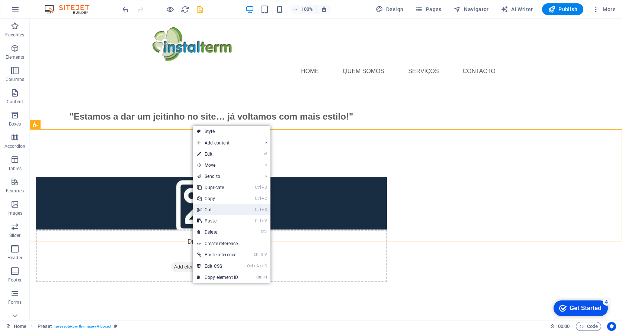
click at [215, 211] on link "Ctrl X Cut" at bounding box center [218, 210] width 50 height 11
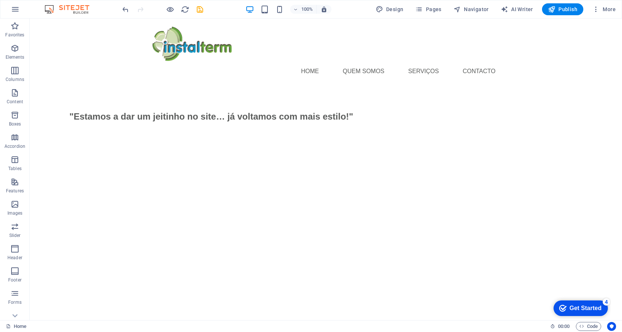
click at [305, 147] on html "Home Quem somos serviços Contacto "Estamos a dar um jeitinho no site… já voltam…" at bounding box center [326, 83] width 592 height 129
click at [337, 143] on html "Home Quem somos serviços Contacto "Estamos a dar um jeitinho no site… já voltam…" at bounding box center [326, 83] width 592 height 129
click at [338, 143] on html "Home Quem somos serviços Contacto "Estamos a dar um jeitinho no site… já voltam…" at bounding box center [326, 83] width 592 height 129
click at [339, 143] on html "Home Quem somos serviços Contacto "Estamos a dar um jeitinho no site… já voltam…" at bounding box center [326, 83] width 592 height 129
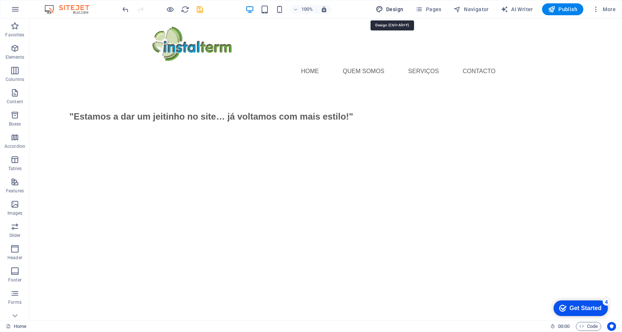
click at [396, 9] on span "Design" at bounding box center [390, 9] width 28 height 7
select select "px"
select select "400"
select select "px"
select select "rem"
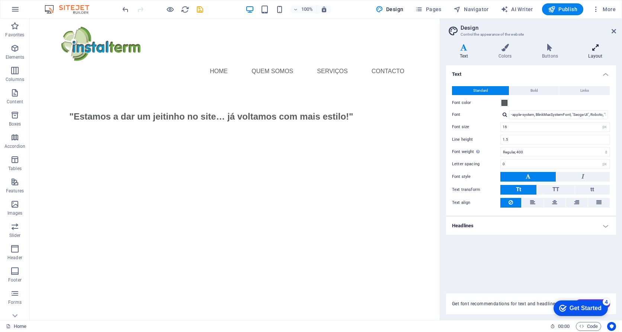
click at [594, 49] on icon at bounding box center [595, 47] width 41 height 7
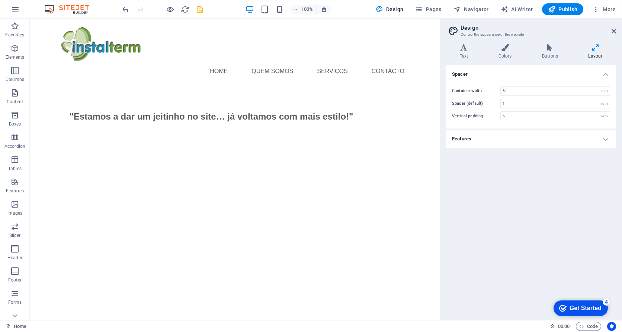
click at [469, 140] on h4 "Features" at bounding box center [531, 139] width 170 height 18
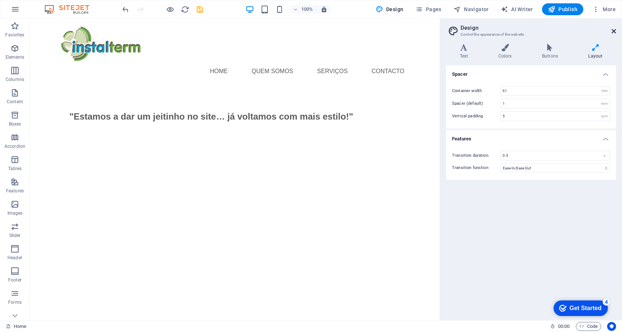
click at [612, 31] on icon at bounding box center [613, 31] width 4 height 6
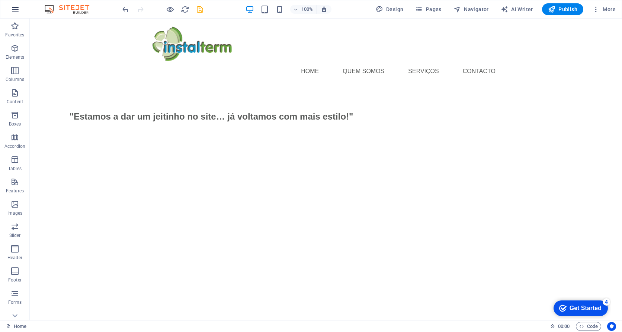
click at [16, 2] on button "button" at bounding box center [15, 9] width 18 height 18
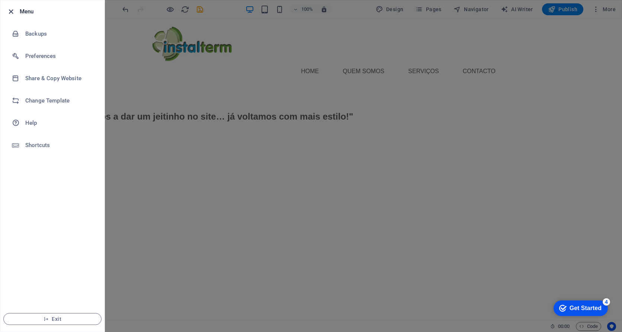
click at [13, 14] on icon "button" at bounding box center [11, 11] width 9 height 9
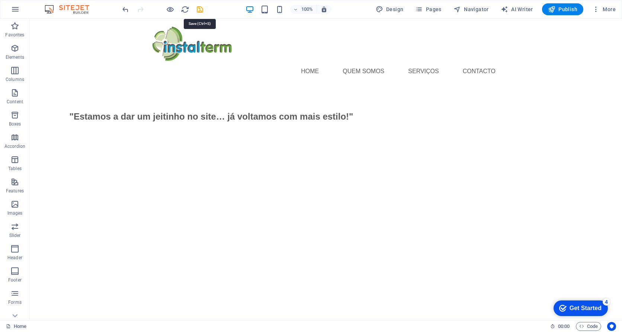
click at [200, 11] on icon "save" at bounding box center [200, 9] width 9 height 9
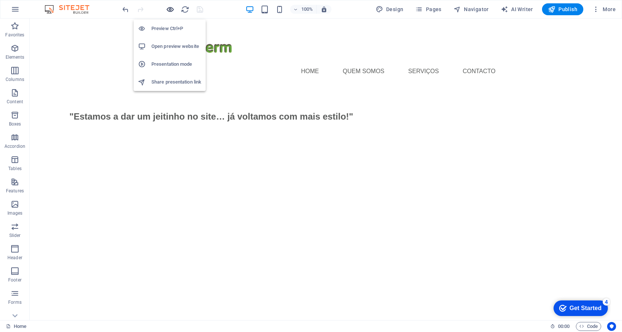
click at [171, 11] on icon "button" at bounding box center [170, 9] width 9 height 9
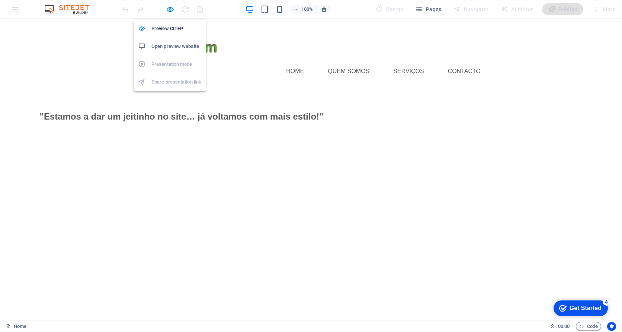
click at [165, 49] on h6 "Open preview website" at bounding box center [176, 46] width 50 height 9
click at [169, 10] on icon "button" at bounding box center [170, 9] width 9 height 9
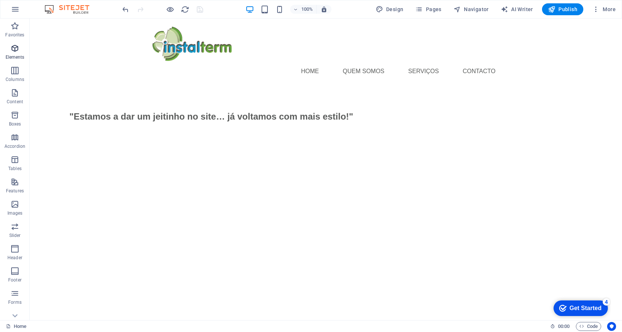
click at [16, 48] on icon "button" at bounding box center [14, 48] width 9 height 9
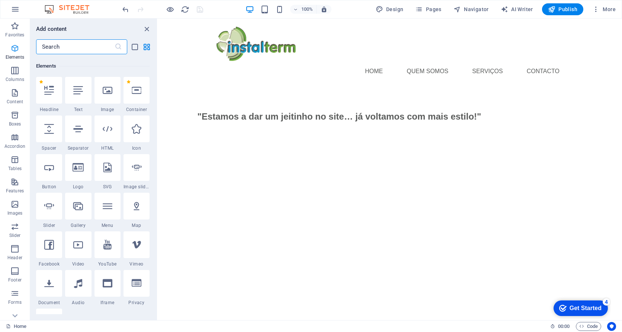
scroll to position [79, 0]
click at [109, 92] on icon at bounding box center [108, 89] width 10 height 10
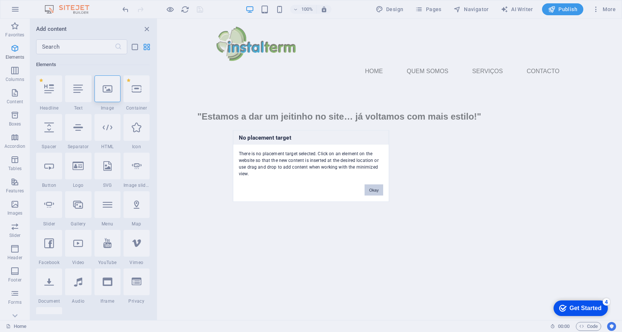
drag, startPoint x: 380, startPoint y: 192, endPoint x: 222, endPoint y: 174, distance: 158.4
click at [380, 192] on button "Okay" at bounding box center [373, 190] width 19 height 11
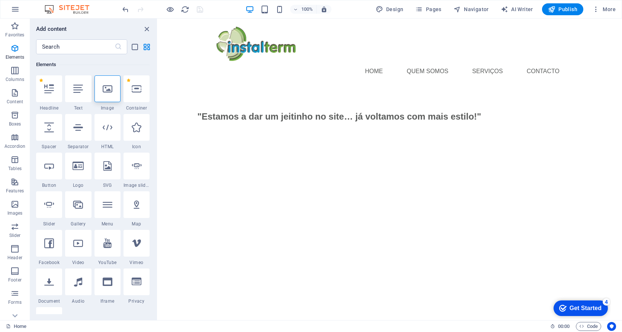
click at [396, 147] on html "Home Quem somos serviços Contacto "Estamos a dar um jeitinho no site… já voltam…" at bounding box center [390, 83] width 464 height 129
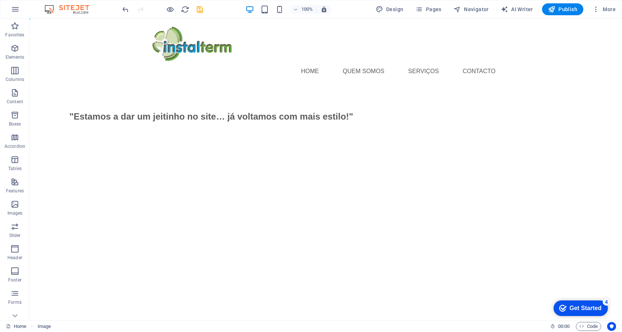
click at [304, 147] on html "Home Quem somos serviços Contacto "Estamos a dar um jeitinho no site… já voltam…" at bounding box center [326, 83] width 592 height 129
click at [14, 51] on icon "button" at bounding box center [14, 48] width 9 height 9
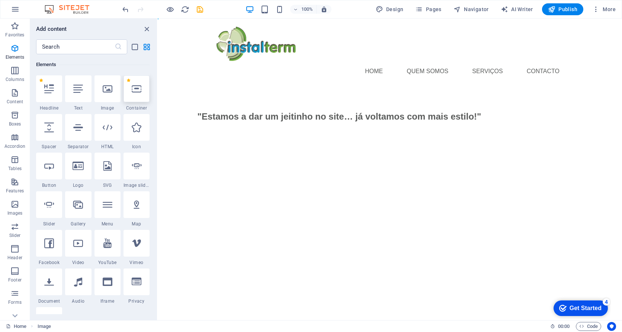
click at [137, 88] on icon at bounding box center [137, 89] width 10 height 10
click at [109, 93] on icon at bounding box center [108, 89] width 10 height 10
click at [300, 147] on html "Home Quem somos serviços Contacto "Estamos a dar um jeitinho no site… já voltam…" at bounding box center [390, 83] width 464 height 129
click at [269, 147] on html "Home Quem somos serviços Contacto "Estamos a dar um jeitinho no site… já voltam…" at bounding box center [390, 83] width 464 height 129
click at [305, 147] on html "Home Quem somos serviços Contacto "Estamos a dar um jeitinho no site… já voltam…" at bounding box center [390, 83] width 464 height 129
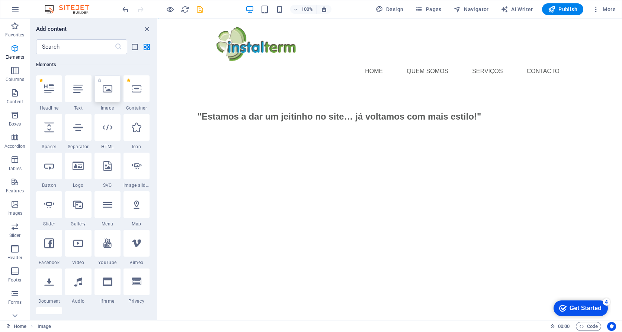
click at [111, 93] on icon at bounding box center [108, 89] width 10 height 10
click at [107, 90] on icon at bounding box center [108, 89] width 10 height 10
click at [108, 90] on icon at bounding box center [108, 89] width 10 height 10
click at [171, 12] on icon "button" at bounding box center [170, 9] width 9 height 9
click at [164, 30] on h6 "Preview Ctrl+P" at bounding box center [176, 28] width 50 height 9
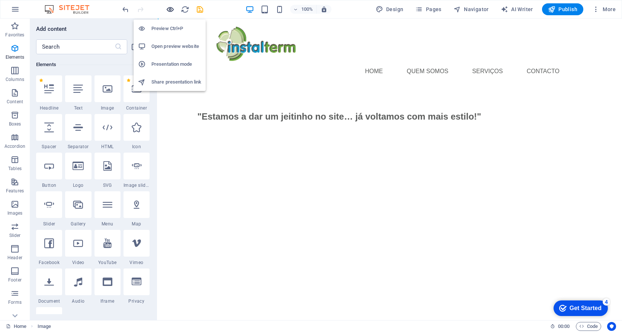
click at [172, 12] on icon "button" at bounding box center [170, 9] width 9 height 9
click at [160, 29] on h6 "Preview Ctrl+P" at bounding box center [176, 28] width 50 height 9
click at [161, 28] on h6 "Preview Ctrl+P" at bounding box center [176, 28] width 50 height 9
click at [153, 46] on h6 "Open preview website" at bounding box center [176, 46] width 50 height 9
click at [171, 11] on icon "button" at bounding box center [170, 9] width 9 height 9
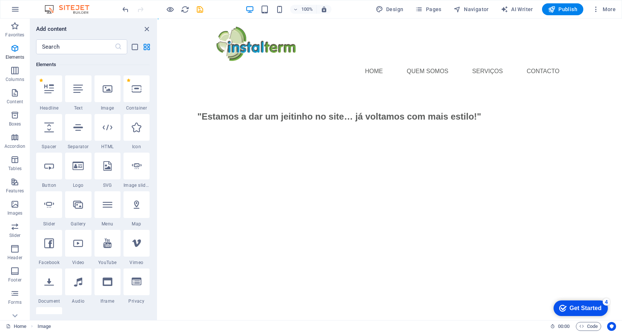
click at [251, 147] on html "Home Quem somos serviços Contacto "Estamos a dar um jeitinho no site… já voltam…" at bounding box center [390, 83] width 464 height 129
click at [149, 29] on icon "close panel" at bounding box center [146, 29] width 9 height 9
click at [148, 29] on icon "close panel" at bounding box center [146, 29] width 9 height 9
click at [17, 11] on icon "button" at bounding box center [15, 9] width 9 height 9
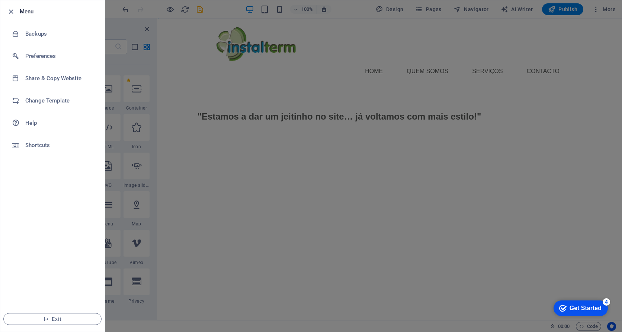
click at [17, 11] on li "Menu" at bounding box center [52, 11] width 104 height 22
click at [11, 10] on icon "button" at bounding box center [11, 11] width 9 height 9
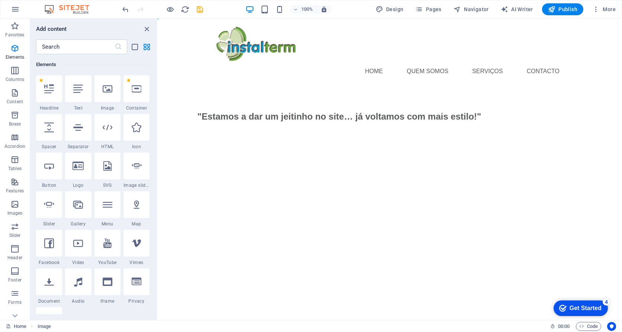
click at [221, 147] on html "Home Quem somos serviços Contacto "Estamos a dar um jeitinho no site… já voltam…" at bounding box center [390, 83] width 464 height 129
click at [145, 29] on icon "close panel" at bounding box center [146, 29] width 9 height 9
click at [145, 30] on icon "close panel" at bounding box center [146, 29] width 9 height 9
click at [82, 46] on input "text" at bounding box center [75, 46] width 78 height 15
click at [76, 48] on input "text" at bounding box center [75, 46] width 78 height 15
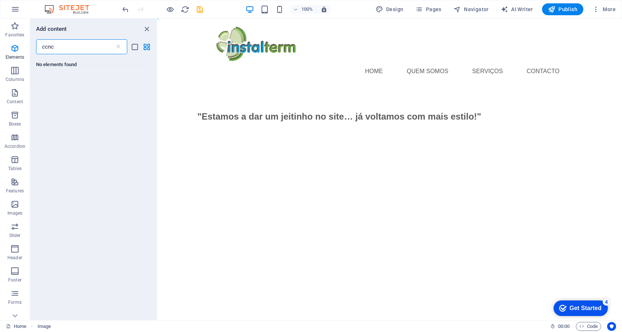
scroll to position [0, 0]
type input "ccnc"
click at [145, 27] on icon "close panel" at bounding box center [146, 29] width 9 height 9
click at [146, 30] on icon "close panel" at bounding box center [146, 29] width 9 height 9
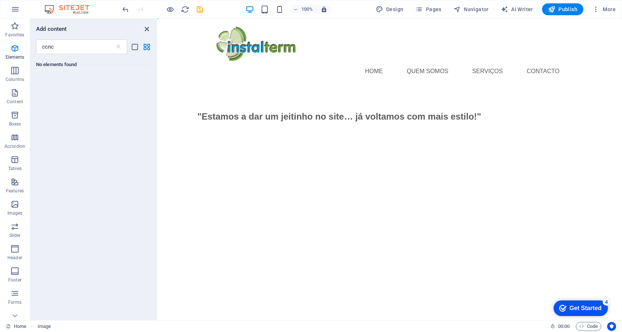
click at [146, 30] on icon "close panel" at bounding box center [146, 29] width 9 height 9
click at [146, 29] on icon "close panel" at bounding box center [146, 29] width 9 height 9
click at [145, 30] on icon "close panel" at bounding box center [146, 29] width 9 height 9
click at [147, 32] on icon "close panel" at bounding box center [146, 29] width 9 height 9
click at [146, 29] on icon "close panel" at bounding box center [146, 29] width 9 height 9
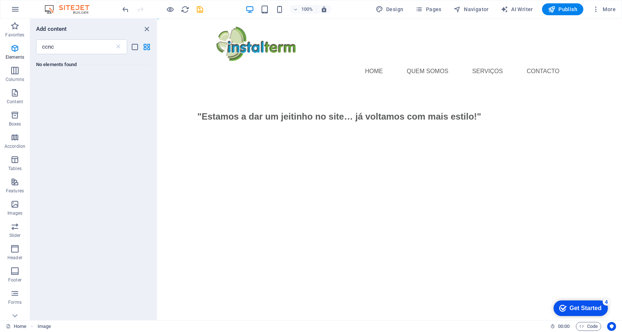
drag, startPoint x: 146, startPoint y: 29, endPoint x: 153, endPoint y: 23, distance: 9.2
click at [153, 23] on div "Add content ccnc ​ No elements found" at bounding box center [93, 170] width 127 height 302
click at [146, 28] on icon "close panel" at bounding box center [146, 29] width 9 height 9
